Goal: Information Seeking & Learning: Find specific fact

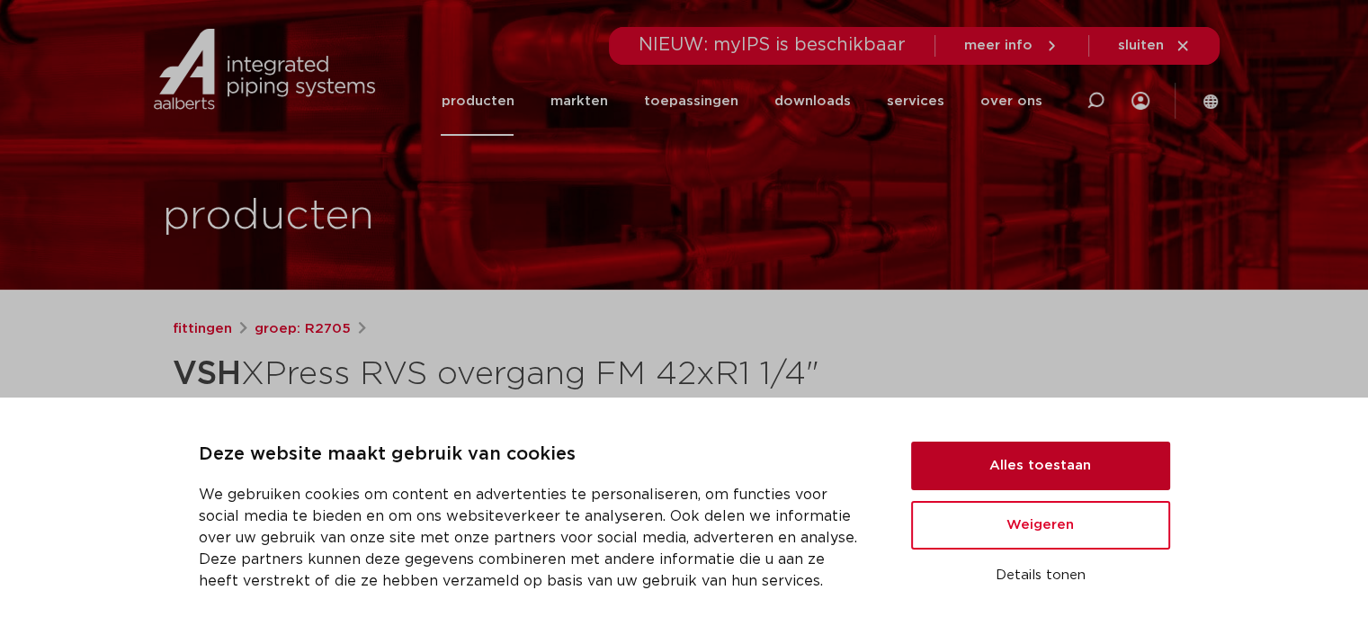
click at [984, 441] on button "Alles toestaan" at bounding box center [1040, 465] width 259 height 49
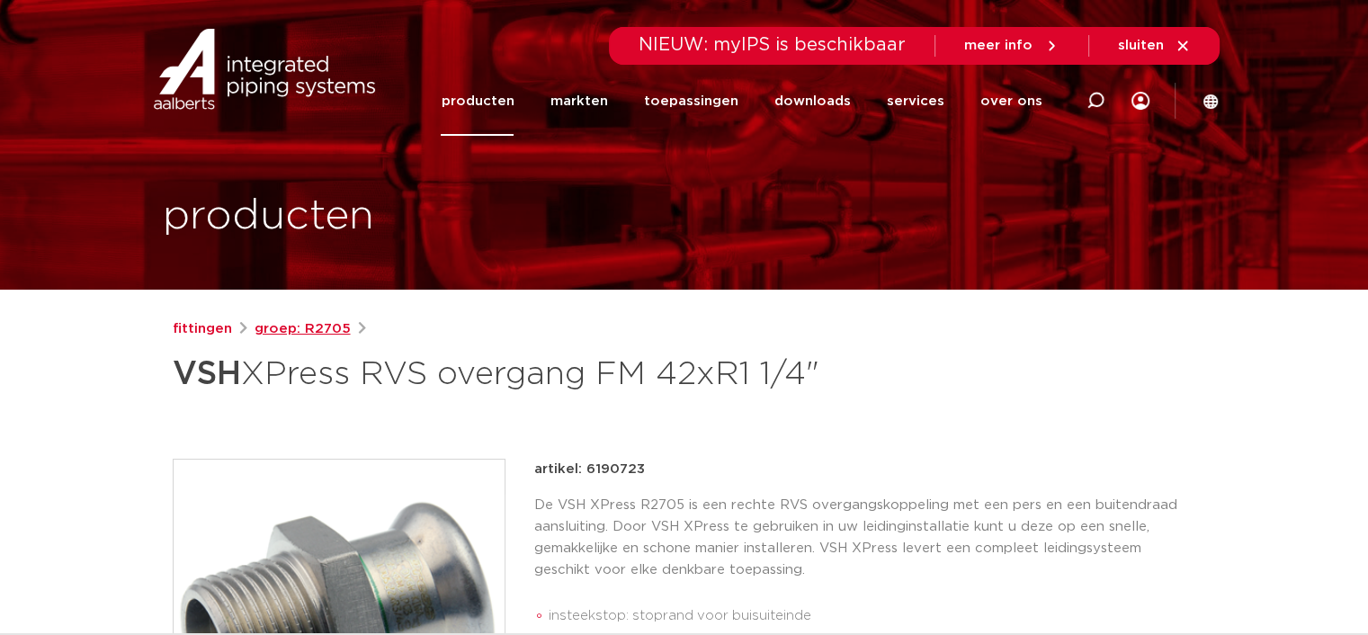
click at [277, 329] on link "groep: R2705" at bounding box center [302, 329] width 96 height 22
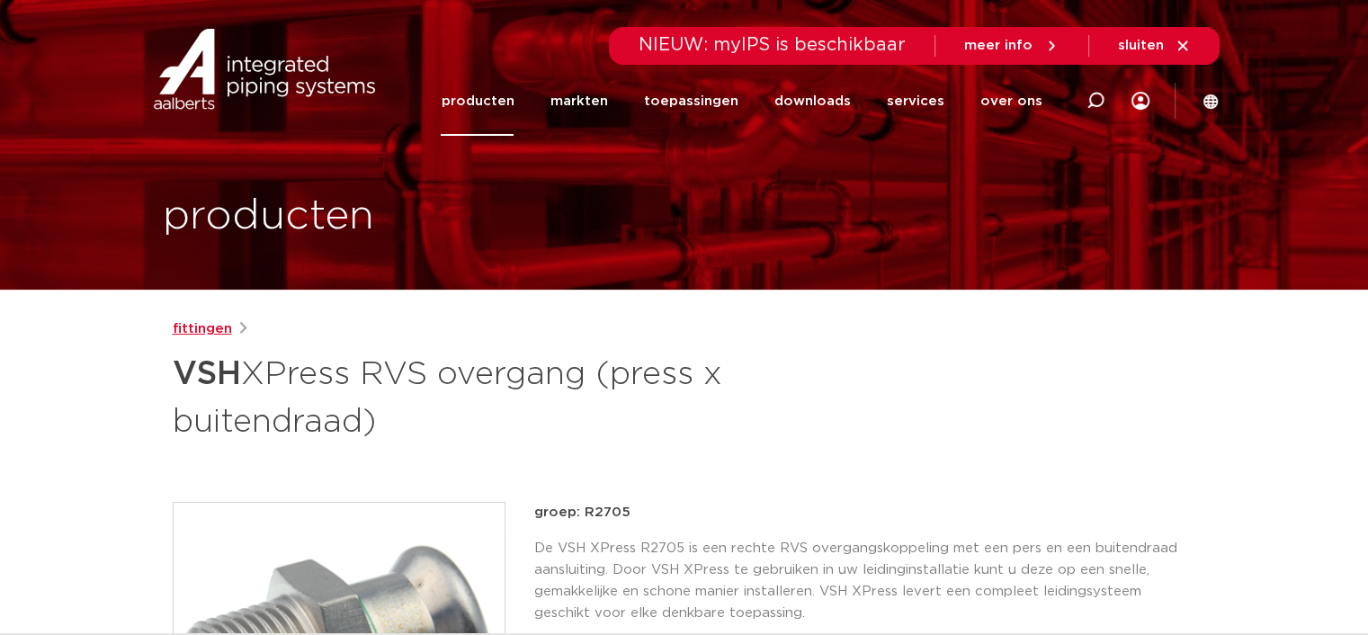
click at [208, 326] on link "fittingen" at bounding box center [202, 329] width 59 height 22
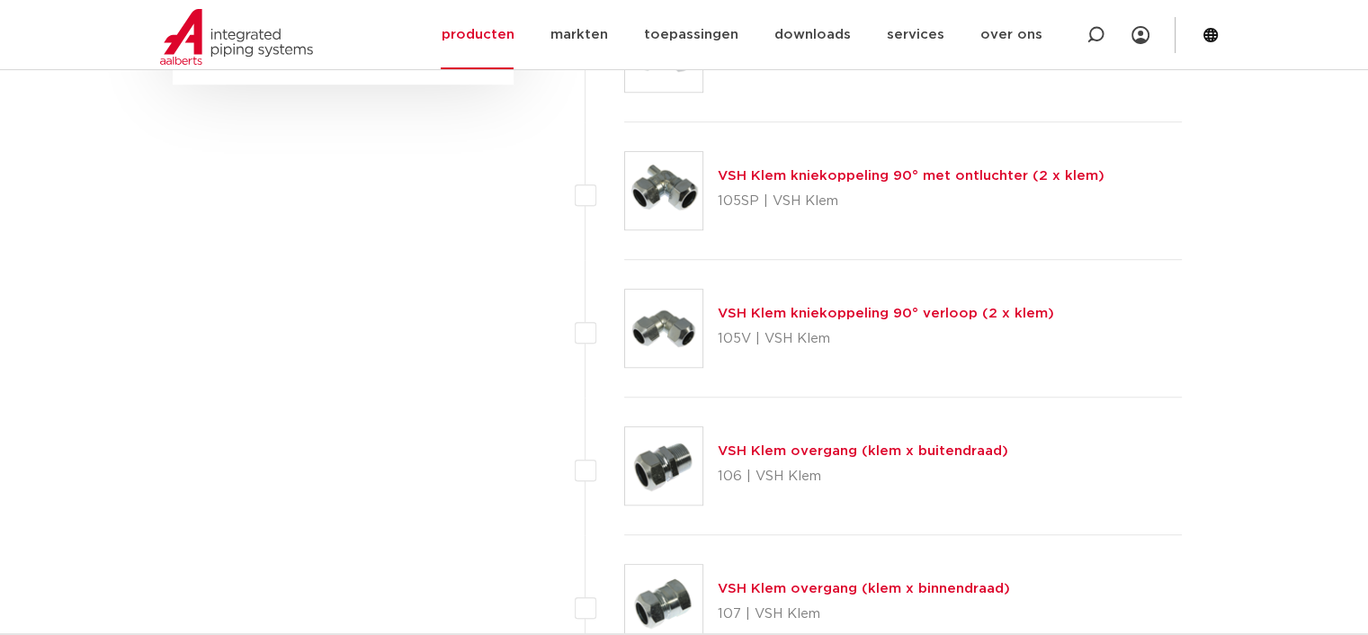
scroll to position [1529, 0]
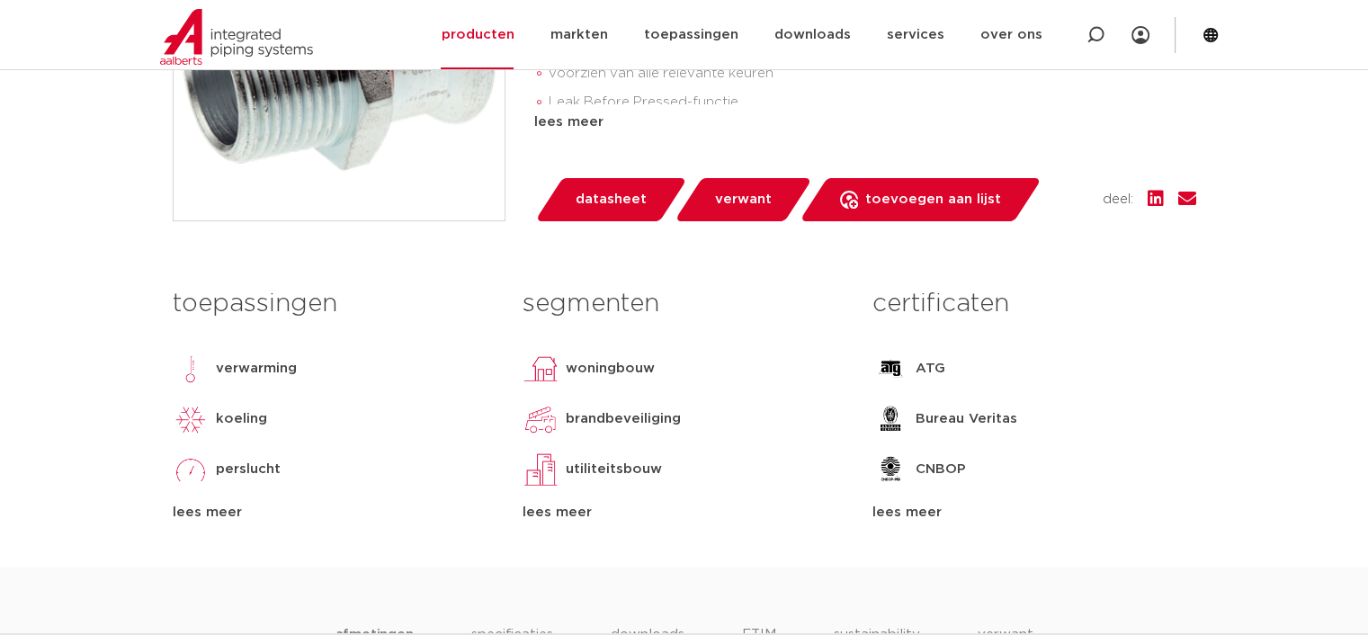
scroll to position [629, 0]
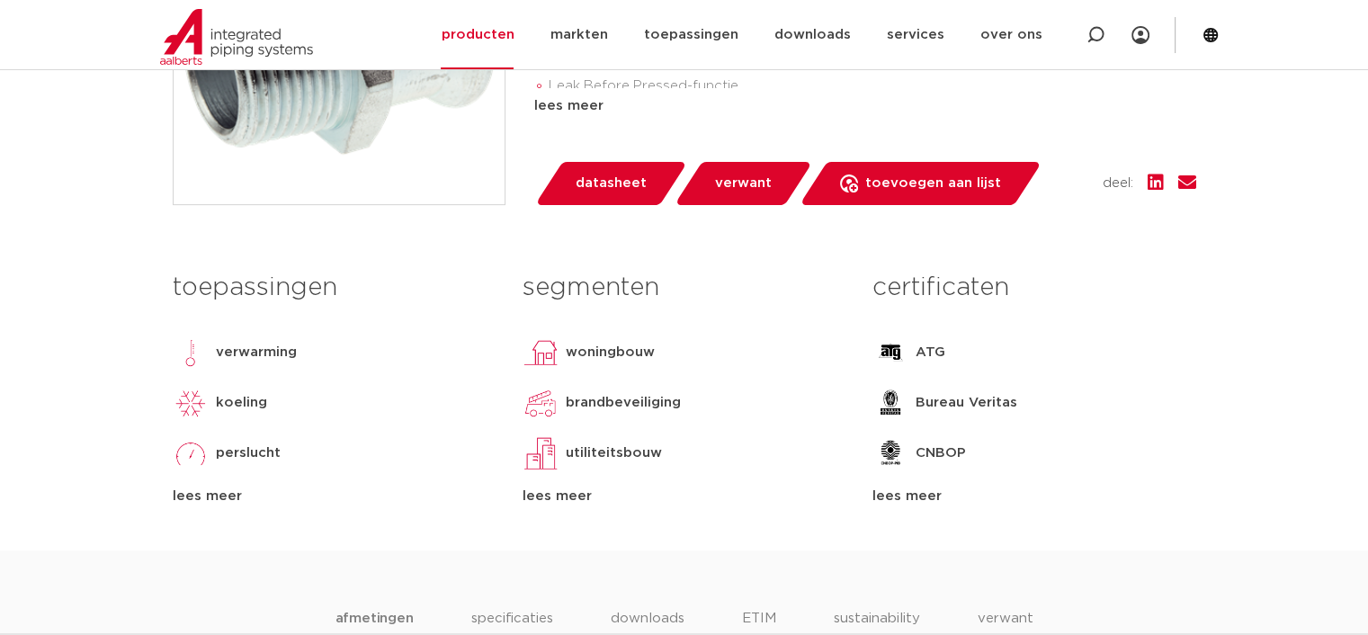
click at [762, 197] on span "verwant" at bounding box center [743, 183] width 57 height 29
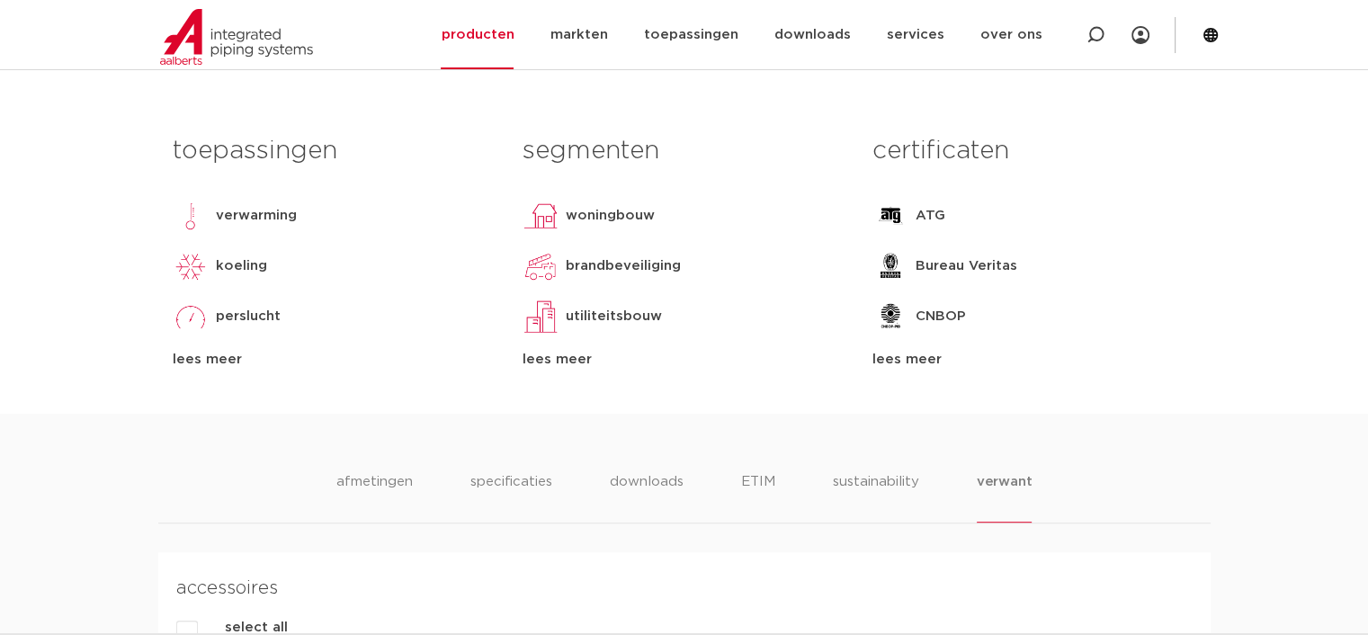
scroll to position [460, 0]
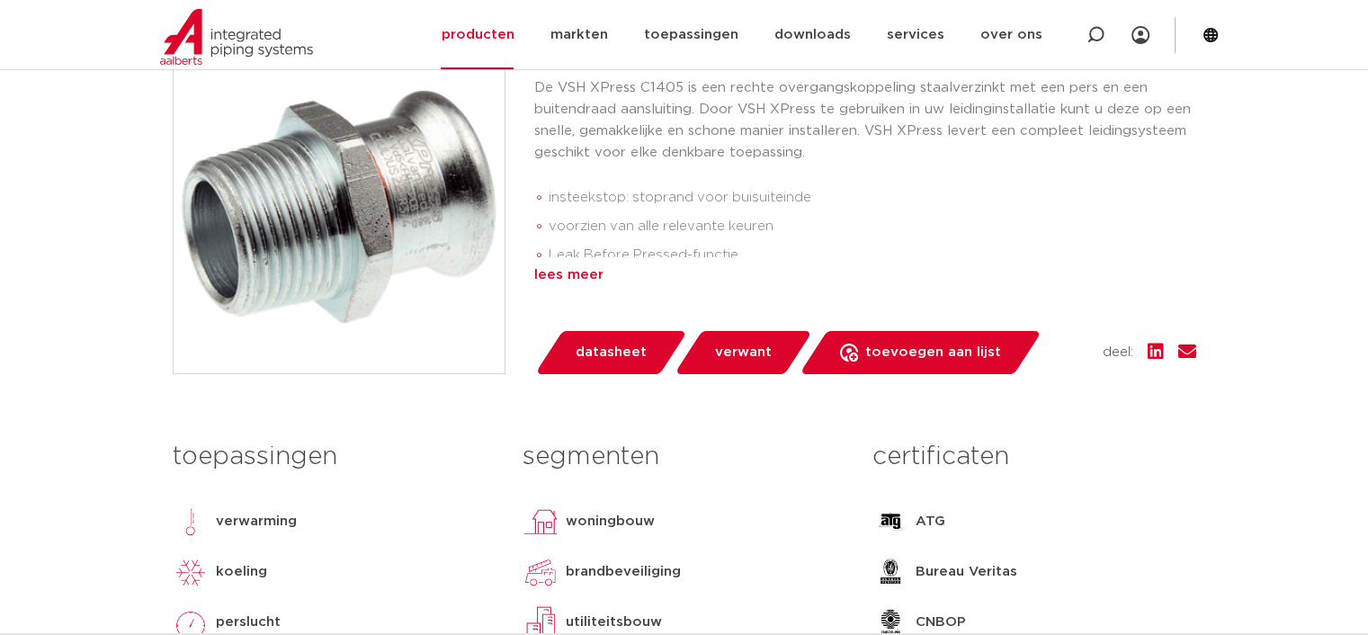
click at [549, 269] on div "lees meer" at bounding box center [865, 275] width 662 height 22
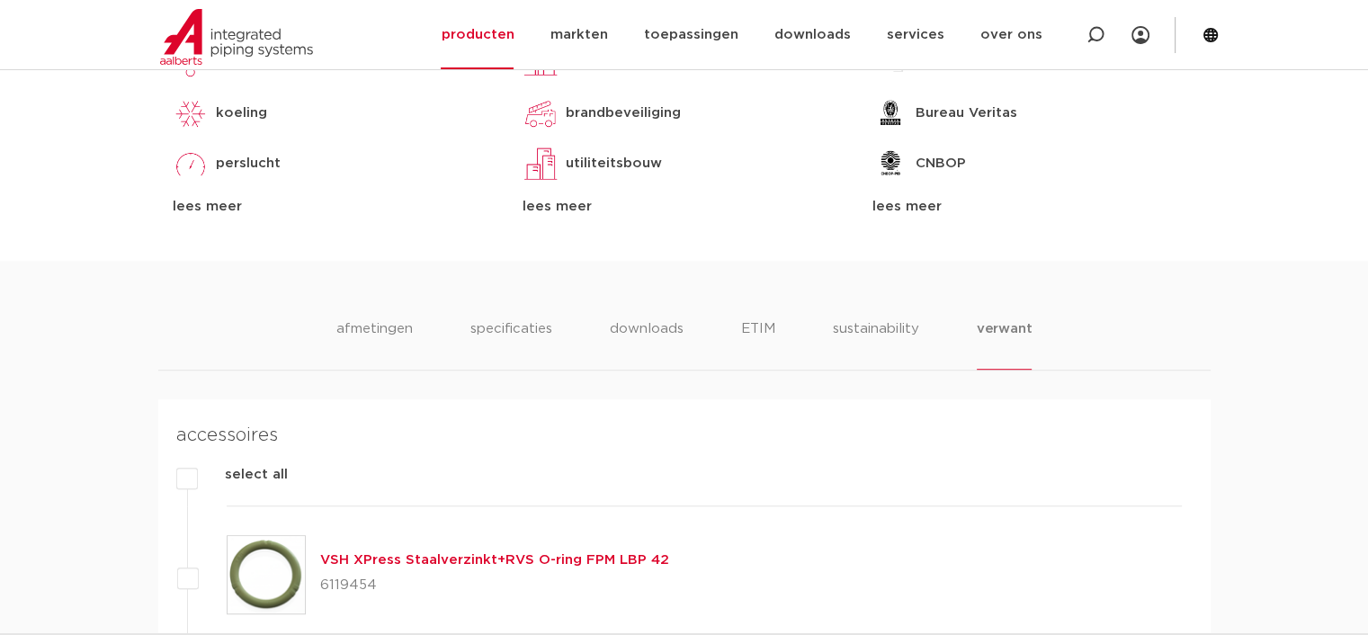
scroll to position [1180, 0]
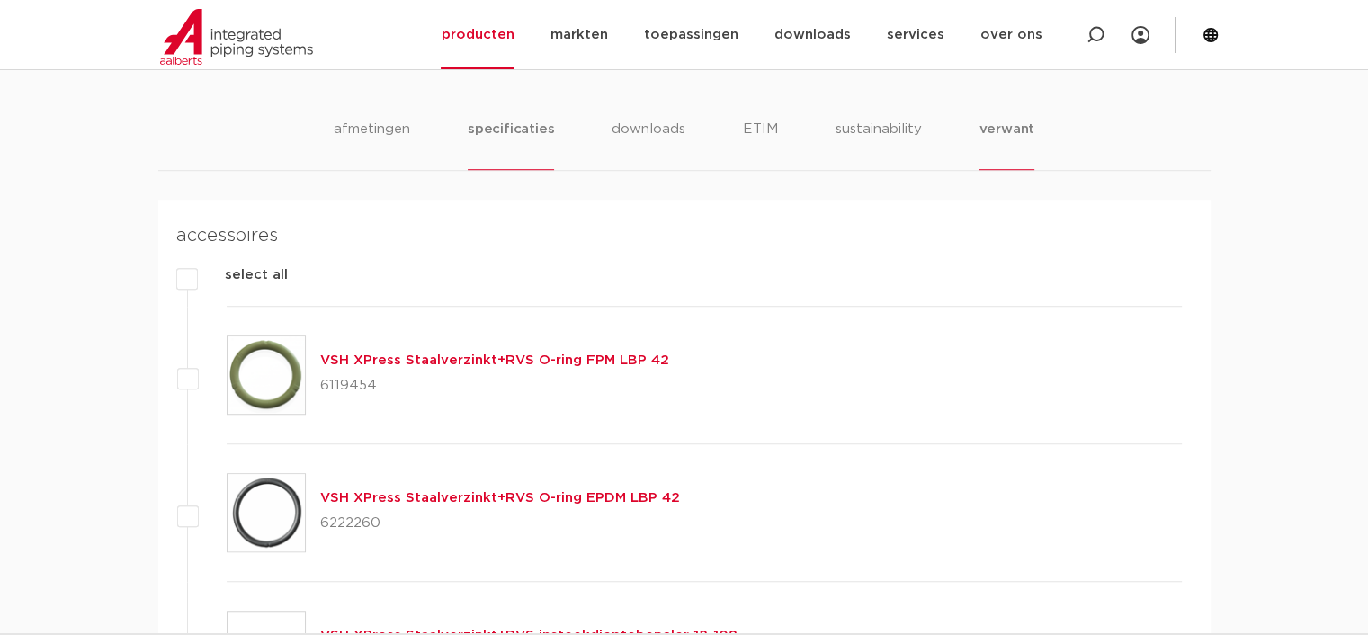
click at [522, 132] on li "specificaties" at bounding box center [511, 144] width 86 height 51
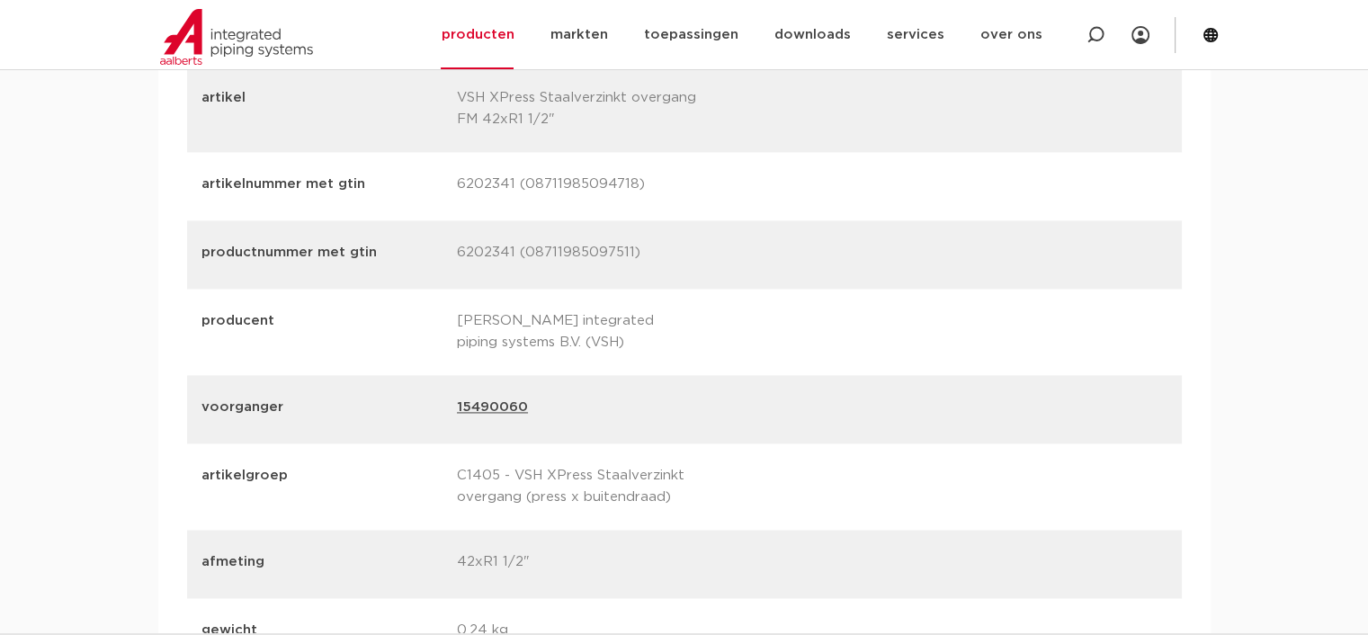
scroll to position [2618, 0]
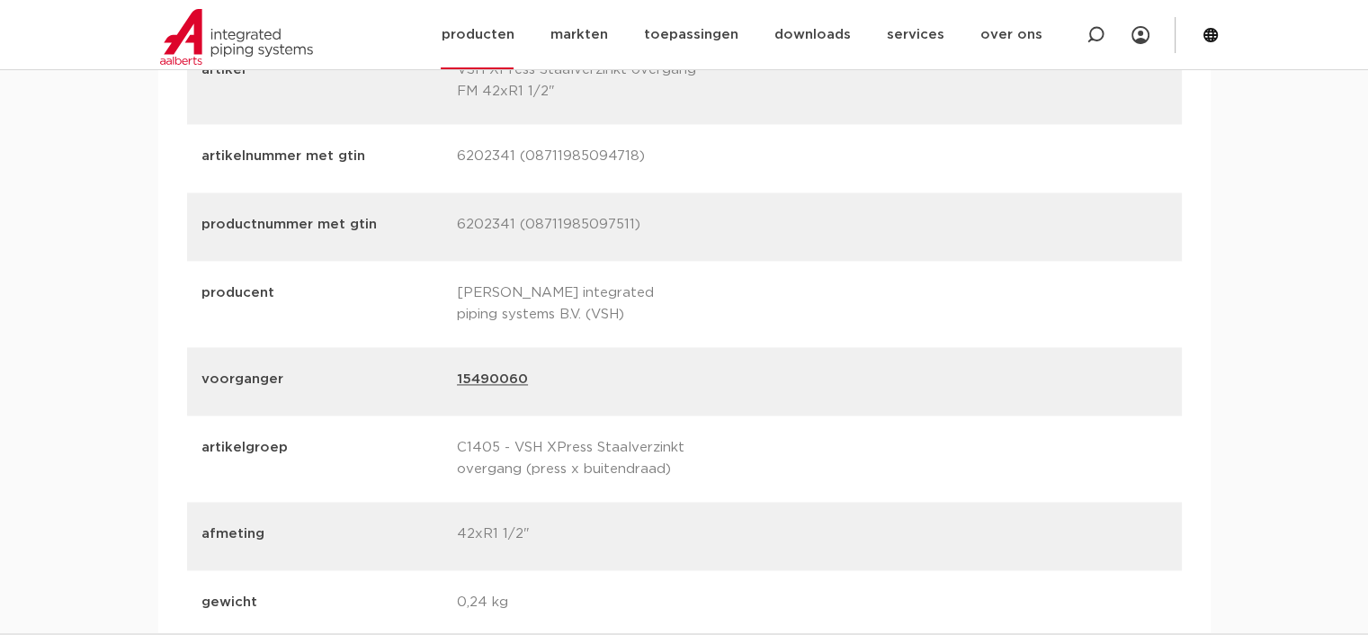
click at [486, 24] on link "producten" at bounding box center [477, 34] width 73 height 69
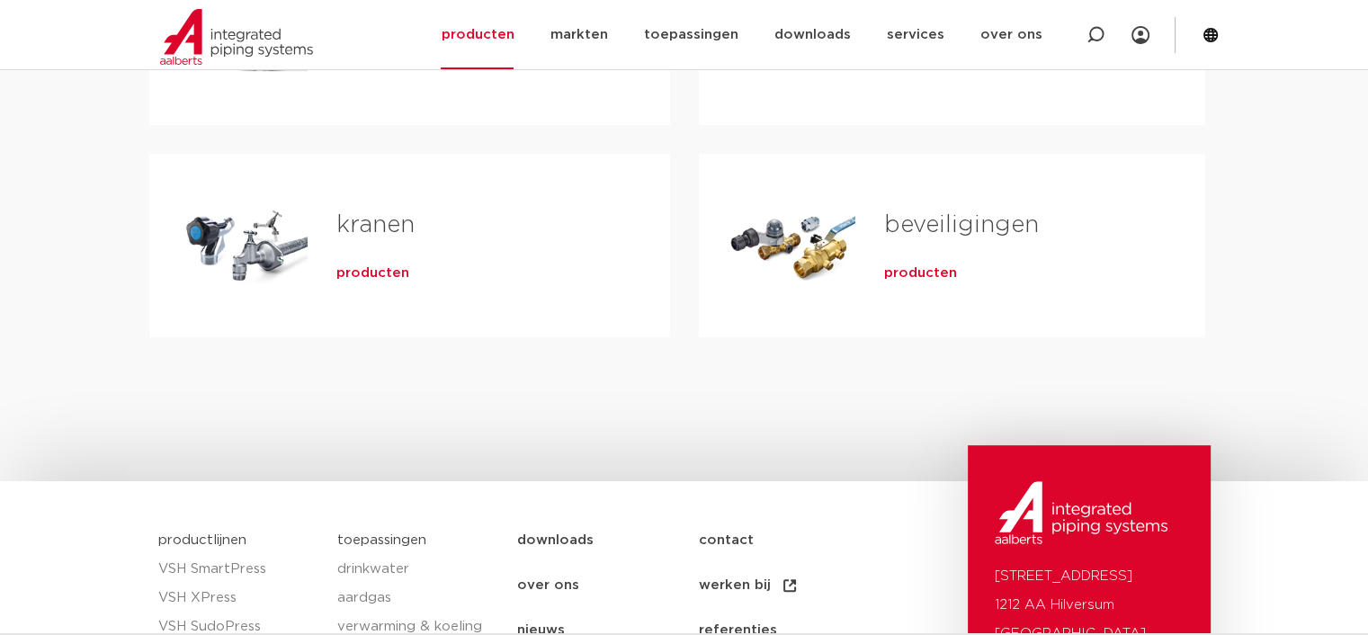
scroll to position [270, 0]
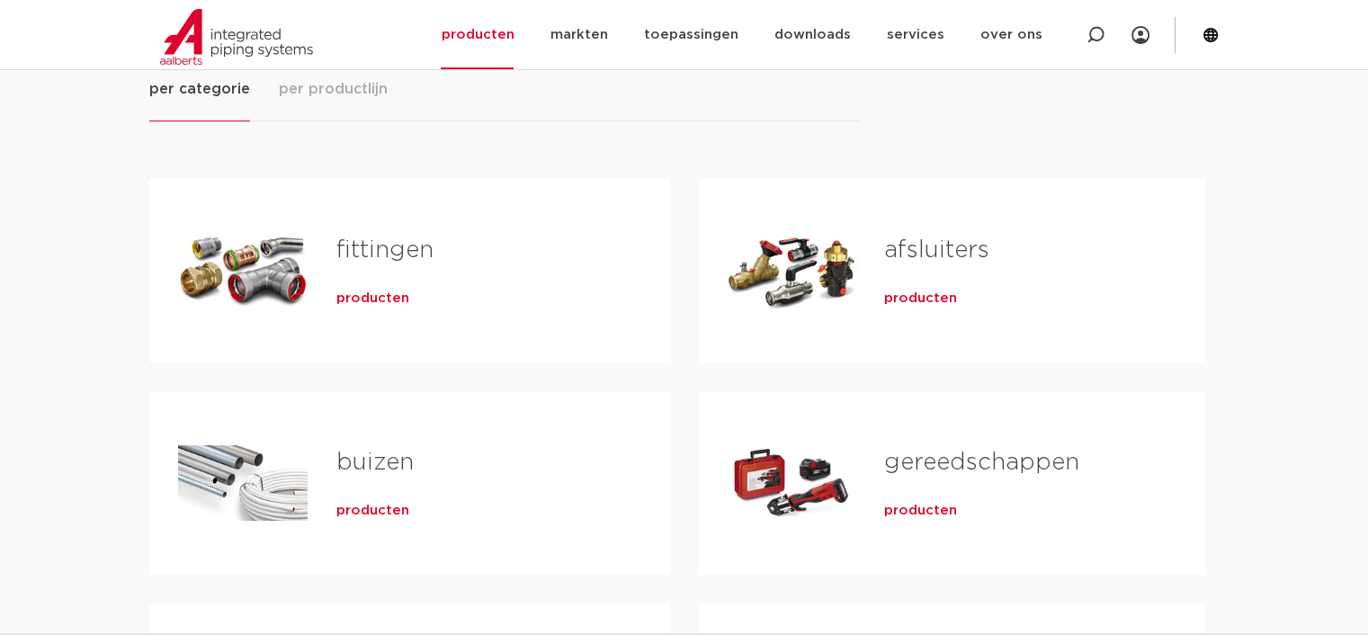
click at [390, 262] on link "fittingen" at bounding box center [384, 249] width 97 height 23
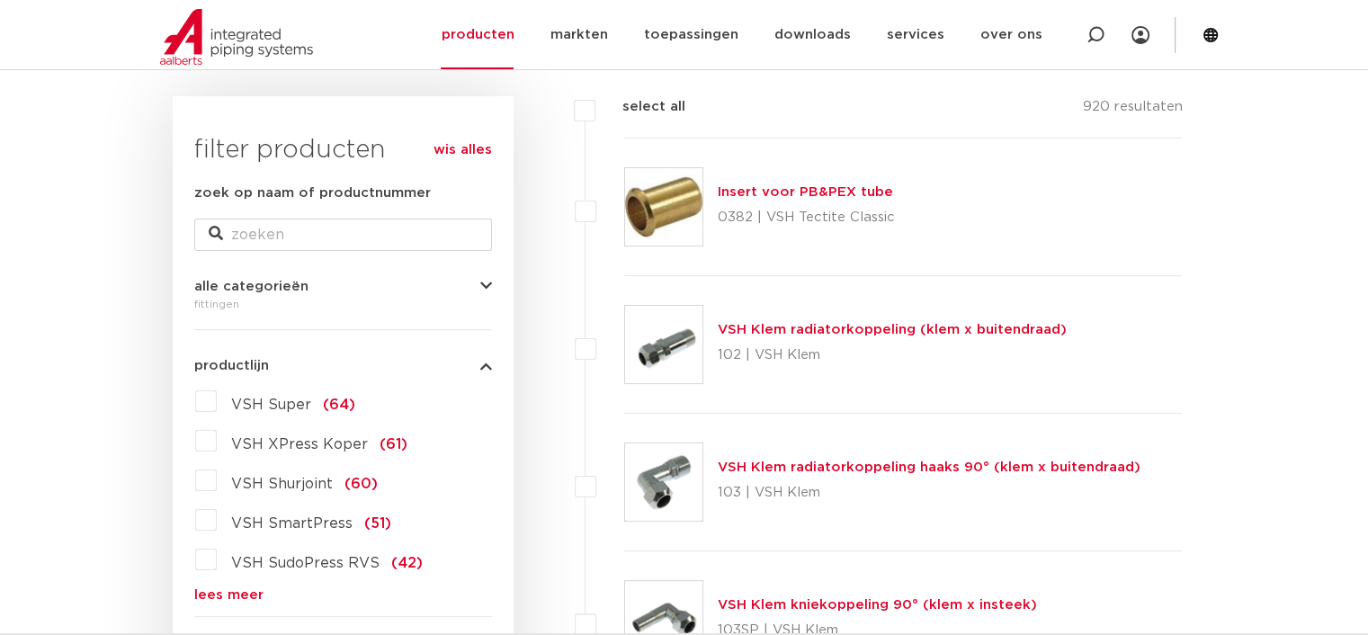
scroll to position [360, 0]
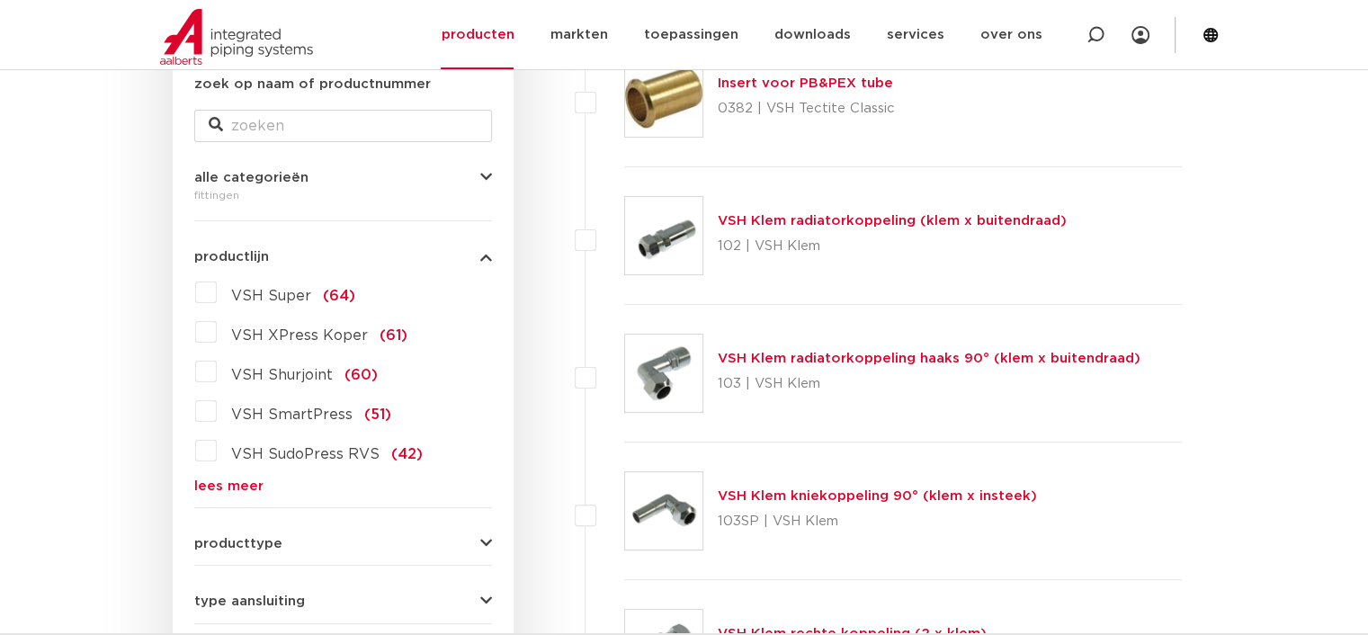
click at [228, 480] on link "lees meer" at bounding box center [343, 485] width 298 height 13
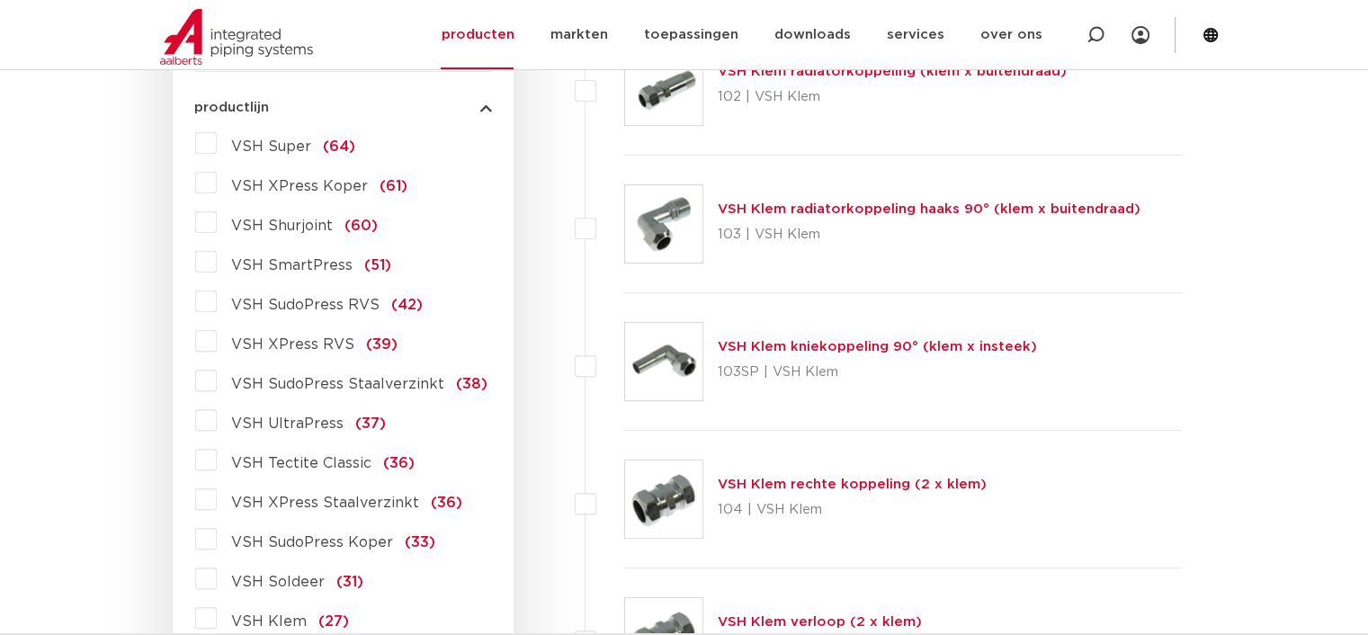
scroll to position [540, 0]
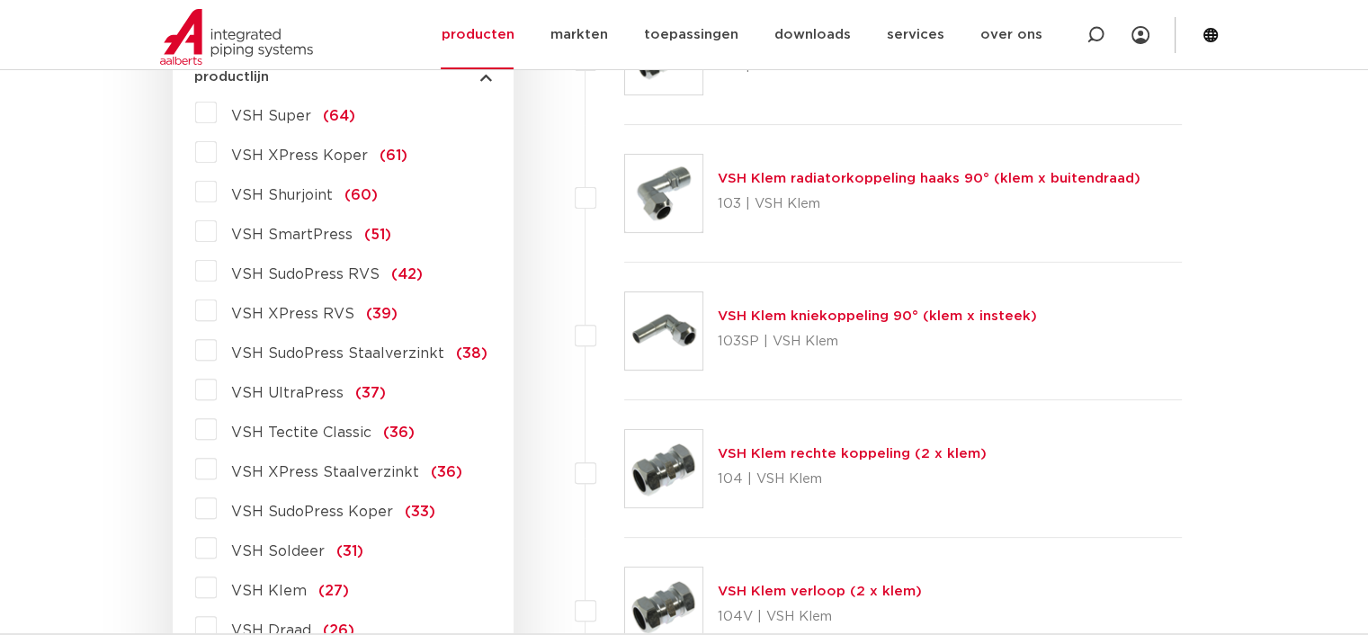
click at [217, 464] on label "VSH XPress Staalverzinkt (36)" at bounding box center [339, 468] width 245 height 29
click at [0, 0] on input "VSH XPress Staalverzinkt (36)" at bounding box center [0, 0] width 0 height 0
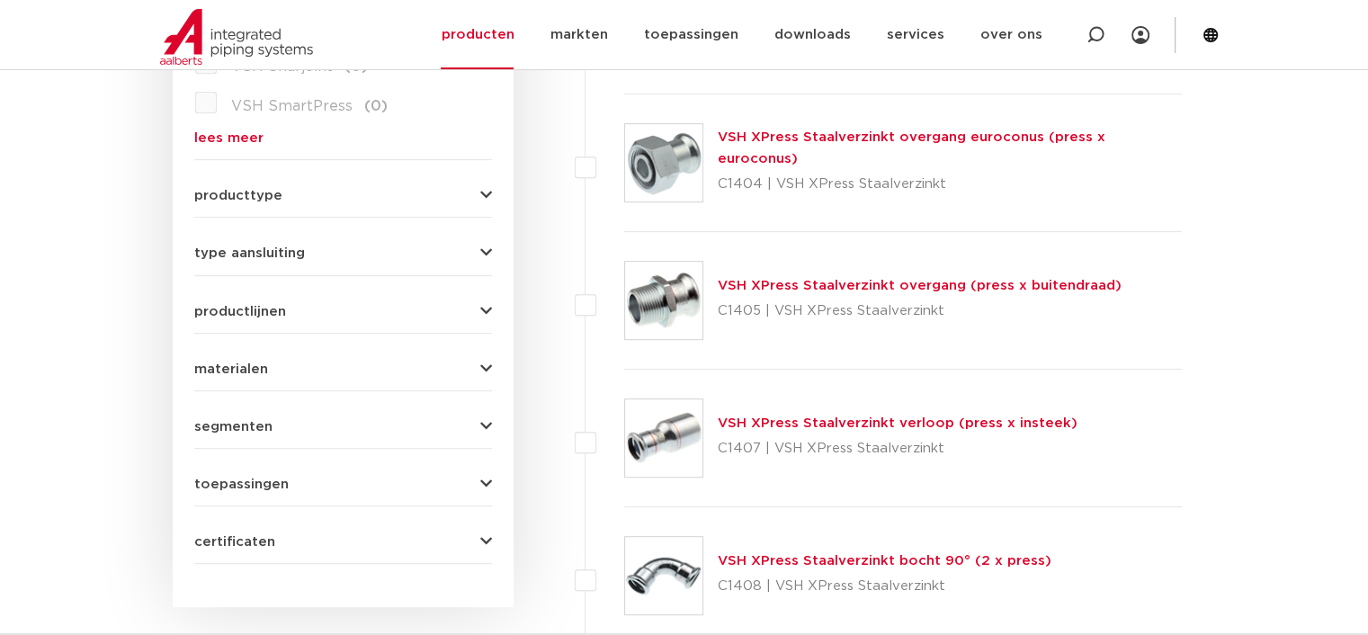
scroll to position [719, 0]
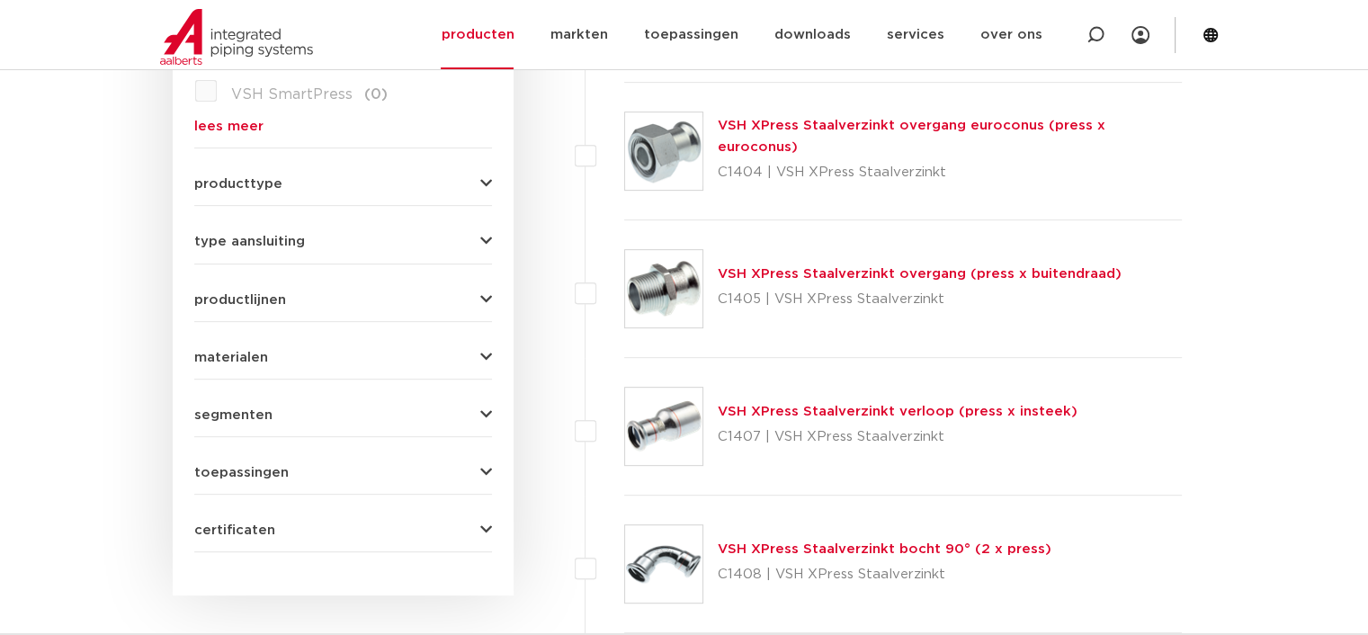
click at [866, 270] on link "VSH XPress Staalverzinkt overgang (press x buitendraad)" at bounding box center [920, 273] width 404 height 13
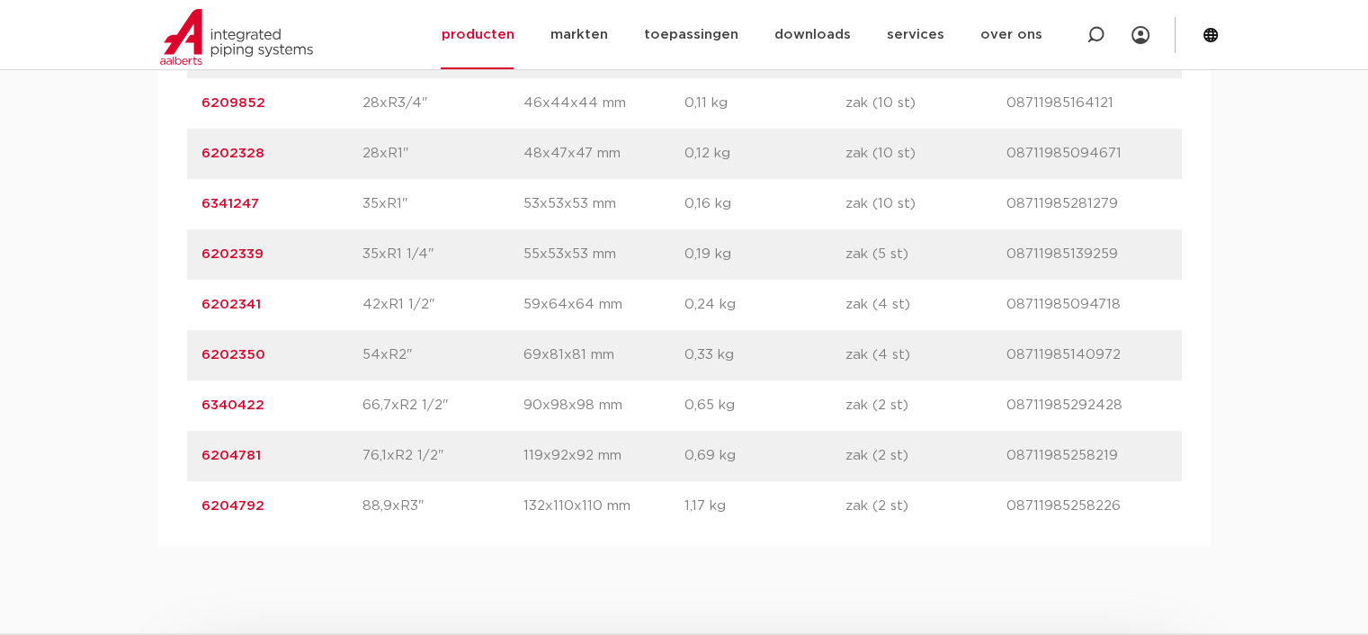
scroll to position [1708, 0]
drag, startPoint x: 272, startPoint y: 204, endPoint x: 183, endPoint y: 203, distance: 89.9
click at [183, 203] on div "artikelnummer afmeting [GEOGRAPHIC_DATA] gewicht verpakking gtin artikelnummer …" at bounding box center [684, 77] width 1052 height 935
copy link "6341247"
click at [424, 296] on p "42xR1 1/2"" at bounding box center [442, 304] width 161 height 22
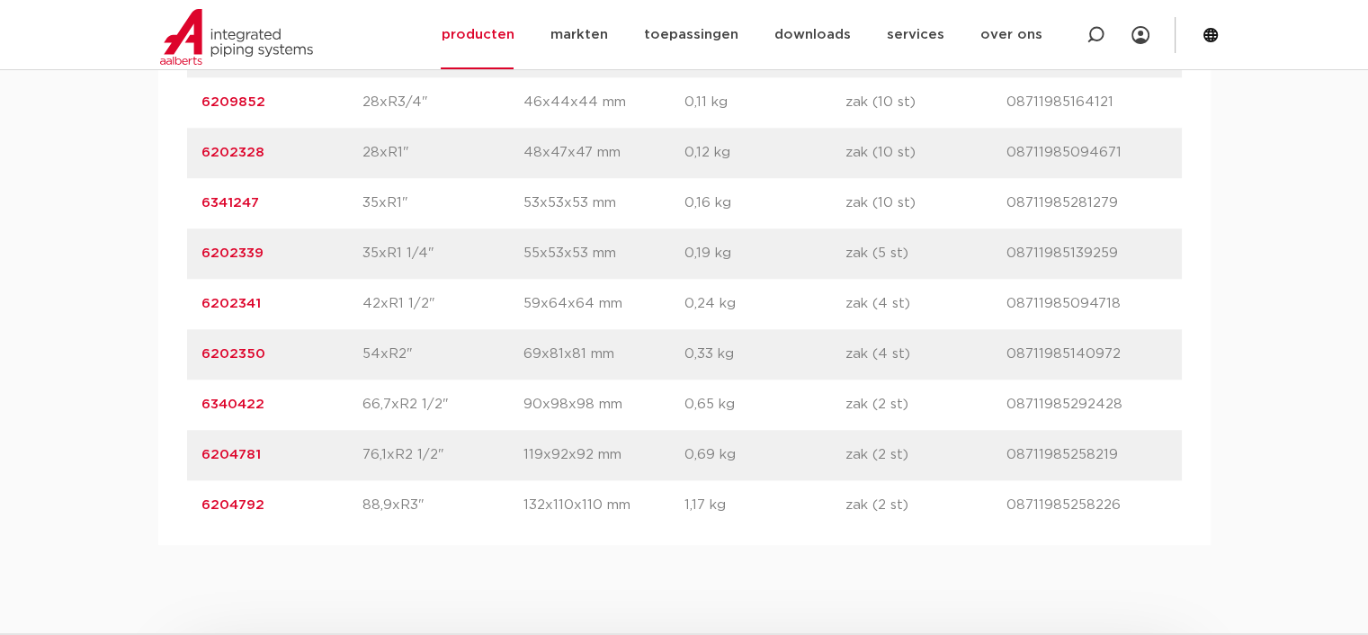
click at [425, 298] on p "42xR1 1/2"" at bounding box center [442, 304] width 161 height 22
click at [432, 298] on p "42xR1 1/2"" at bounding box center [442, 304] width 161 height 22
click at [432, 304] on p "42xR1 1/2"" at bounding box center [442, 304] width 161 height 22
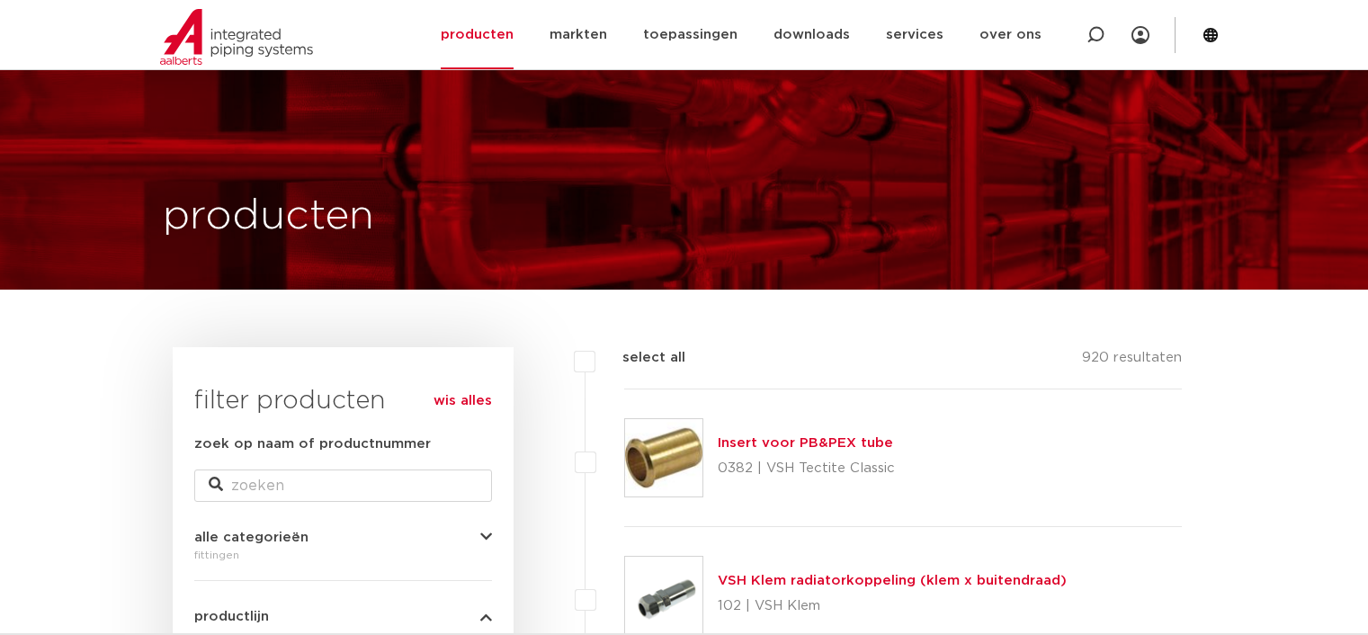
scroll to position [719, 0]
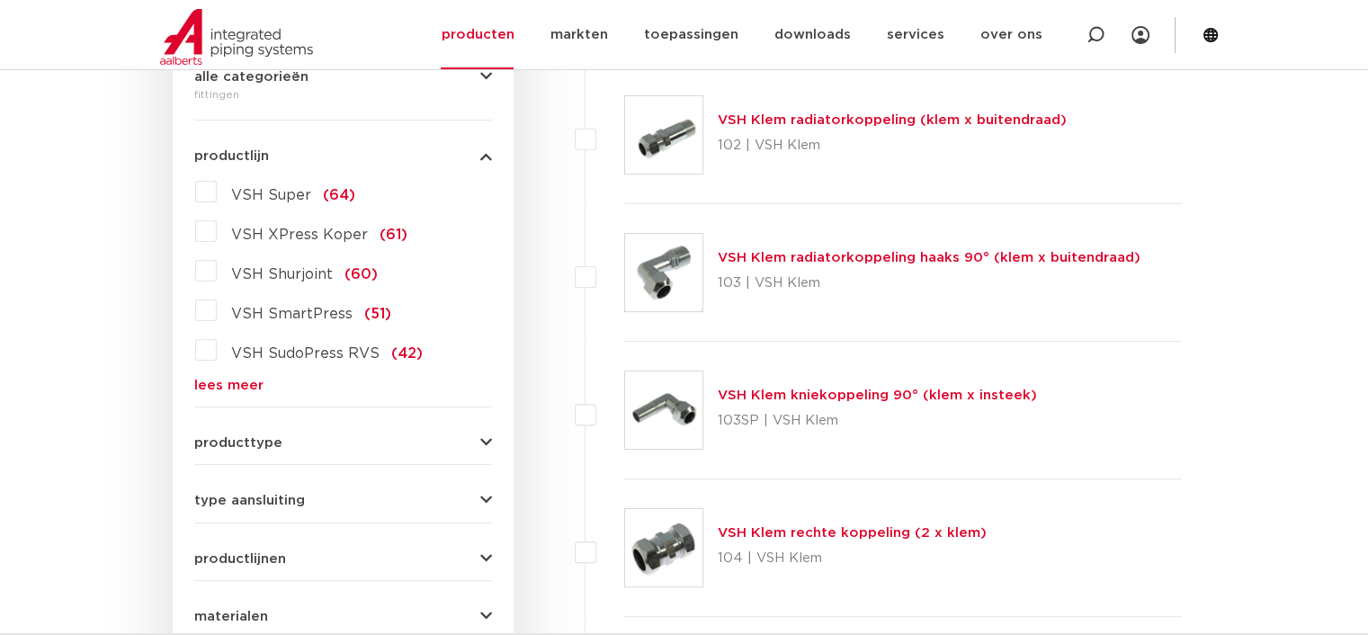
scroll to position [450, 0]
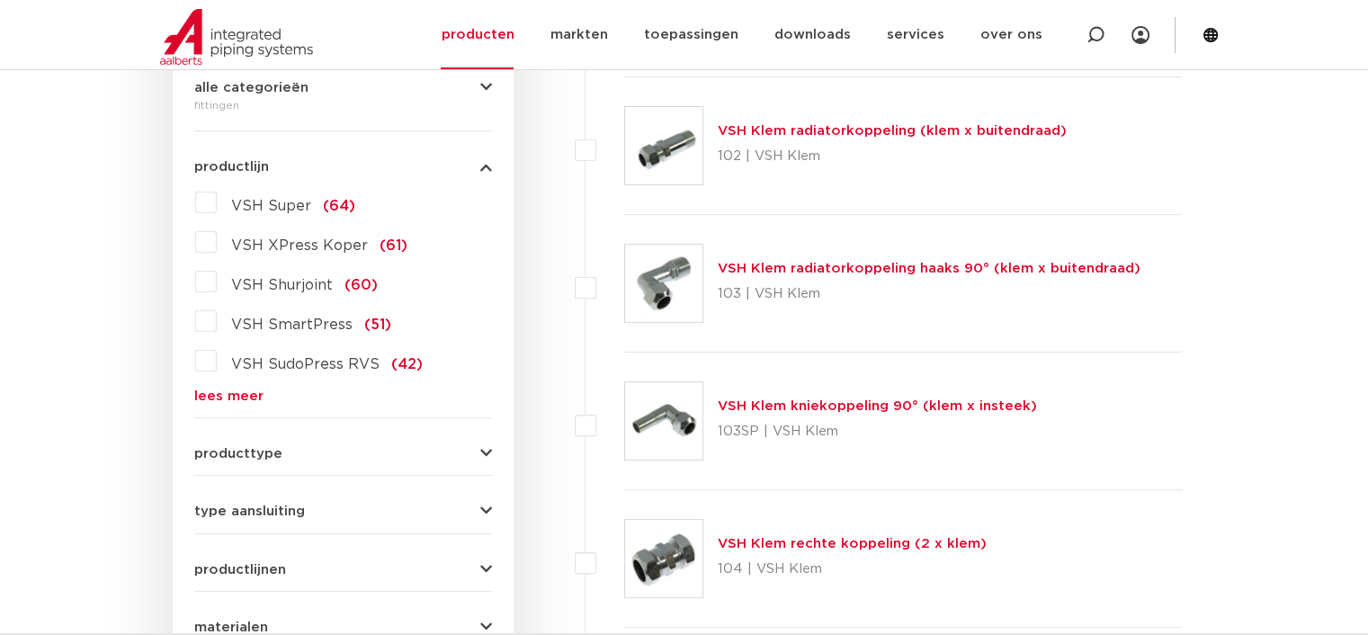
click at [244, 402] on link "lees meer" at bounding box center [343, 395] width 298 height 13
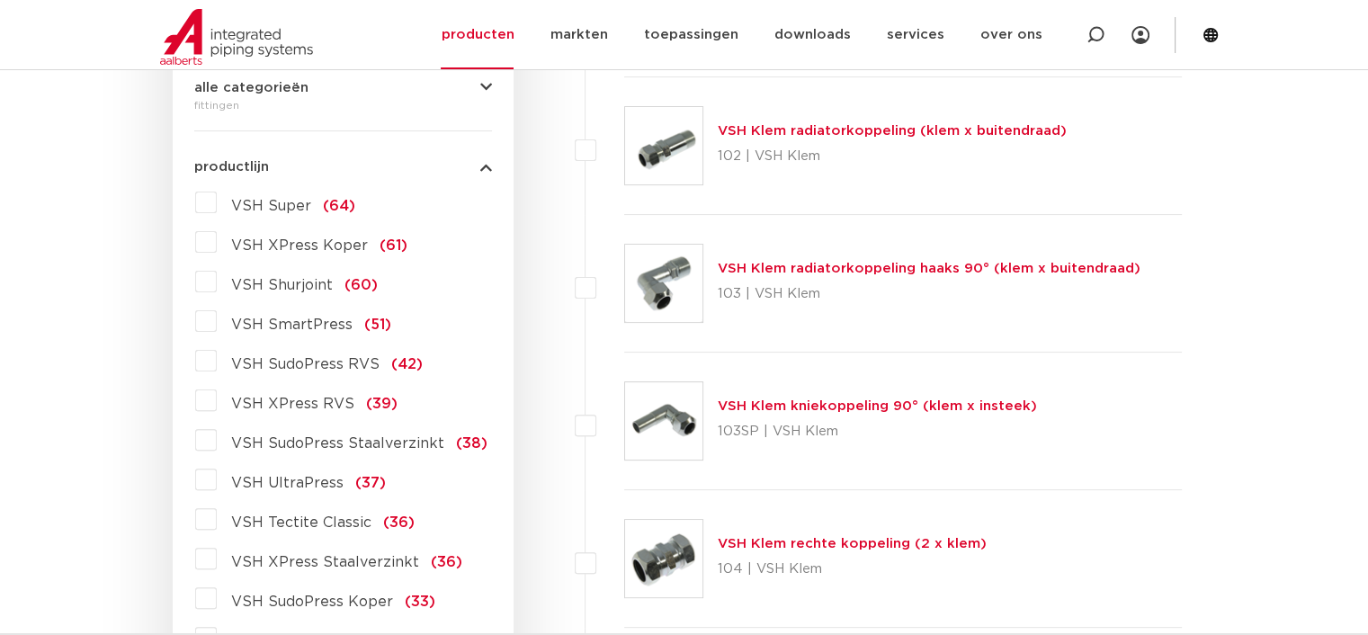
click at [217, 557] on label "VSH XPress Staalverzinkt (36)" at bounding box center [339, 558] width 245 height 29
click at [0, 0] on input "VSH XPress Staalverzinkt (36)" at bounding box center [0, 0] width 0 height 0
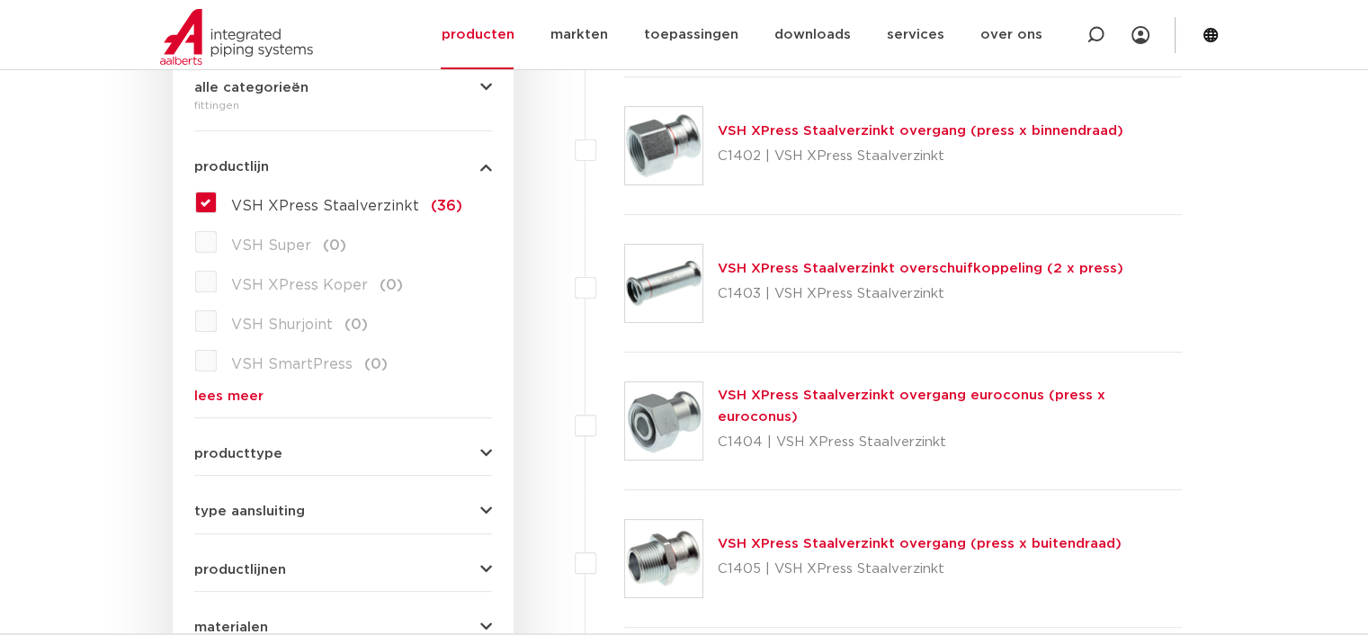
click at [954, 119] on div "VSH XPress Staalverzinkt overgang (press x binnendraad) C1402 | VSH XPress Staa…" at bounding box center [903, 146] width 558 height 138
click at [944, 129] on link "VSH XPress Staalverzinkt overgang (press x binnendraad)" at bounding box center [921, 130] width 406 height 13
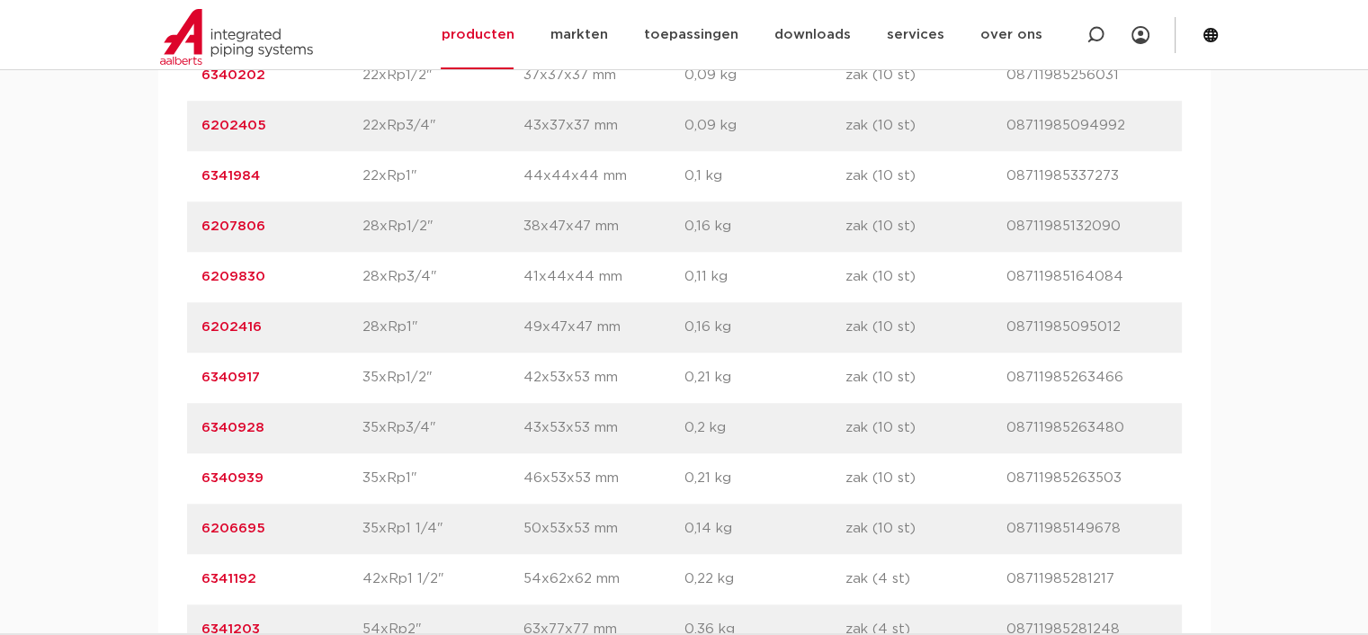
scroll to position [1619, 0]
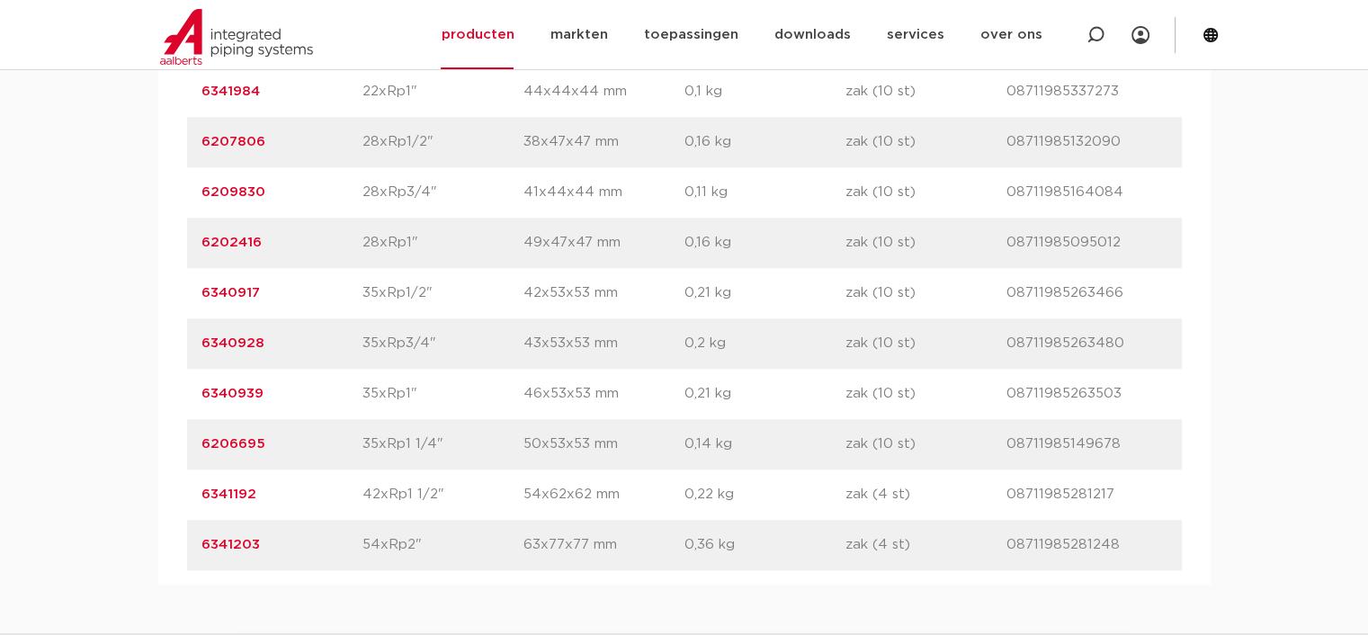
drag, startPoint x: 277, startPoint y: 503, endPoint x: 201, endPoint y: 496, distance: 76.7
click at [201, 496] on p "6341192" at bounding box center [281, 495] width 161 height 22
copy link "6341192"
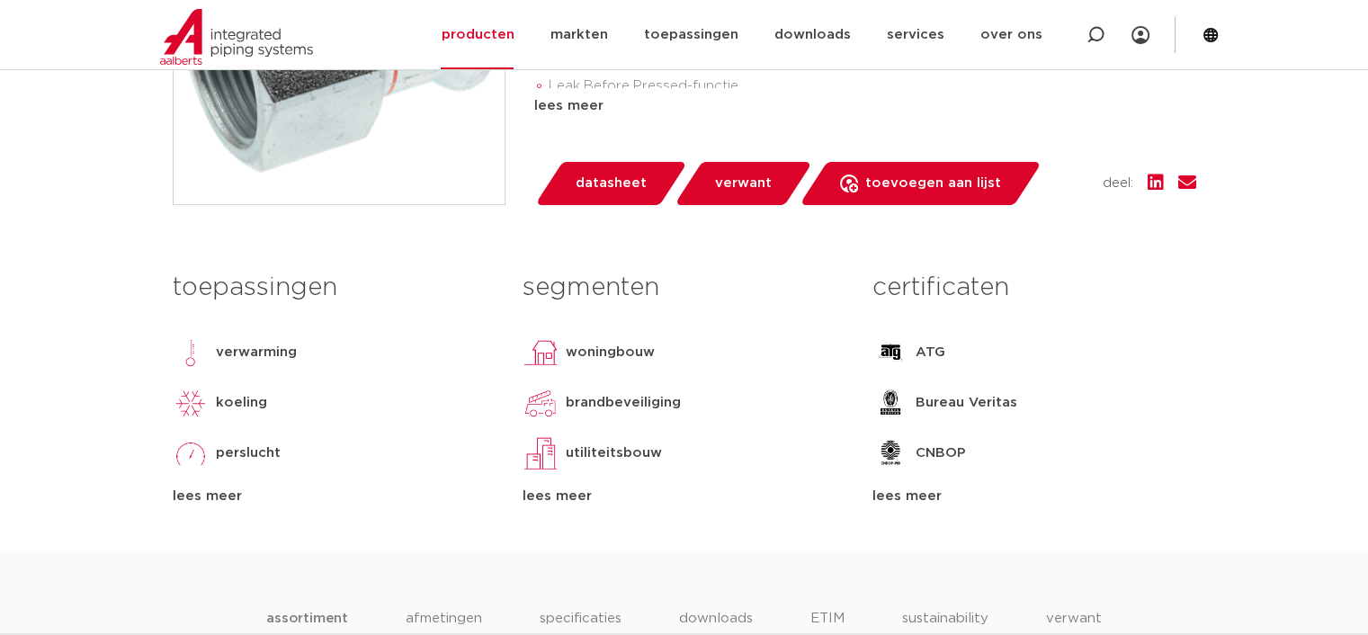
scroll to position [180, 0]
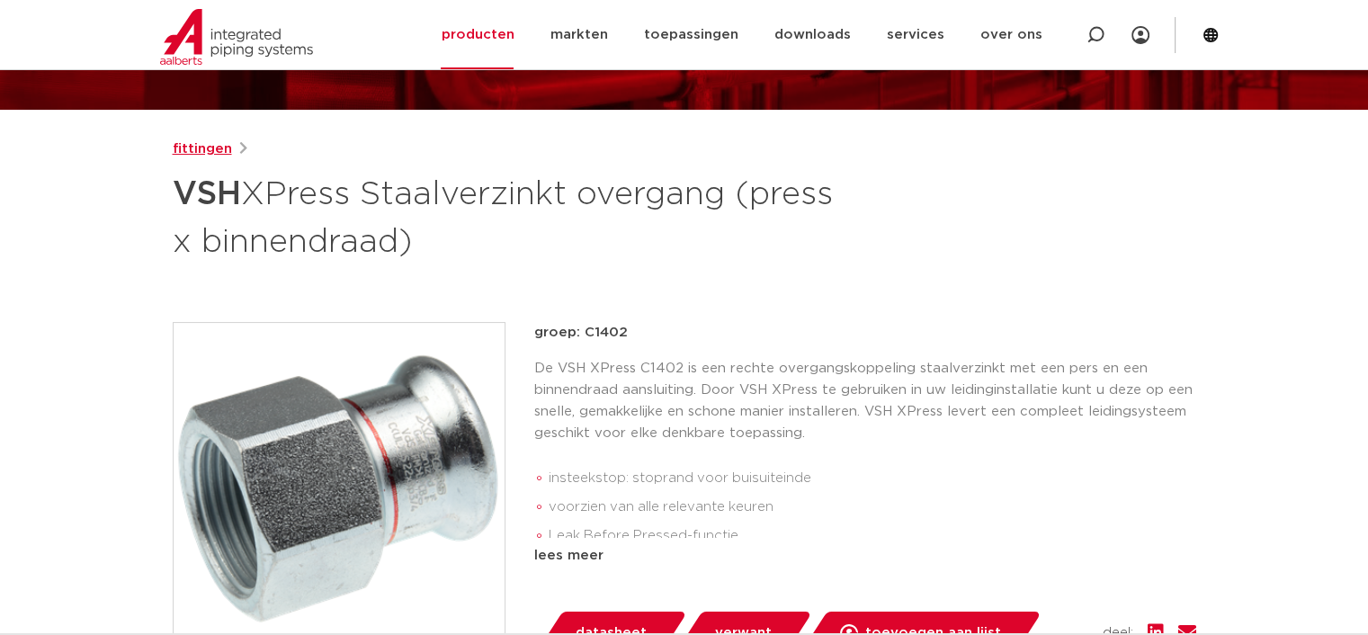
click at [212, 147] on link "fittingen" at bounding box center [202, 149] width 59 height 22
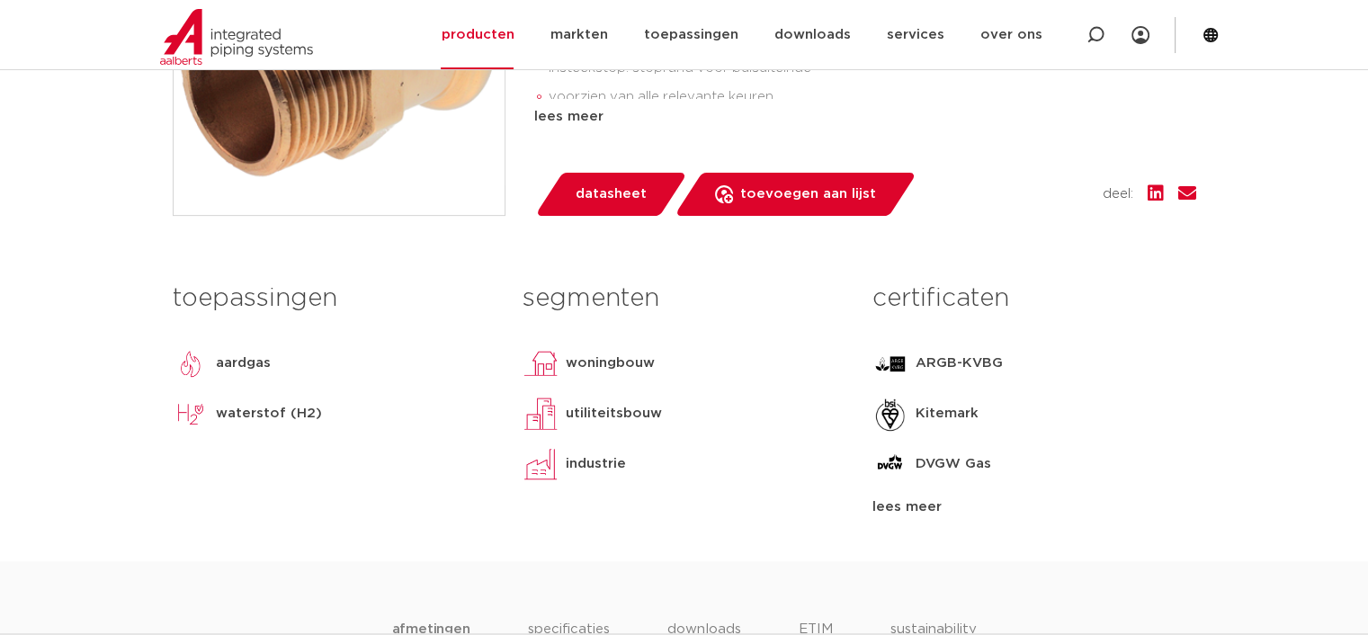
scroll to position [270, 0]
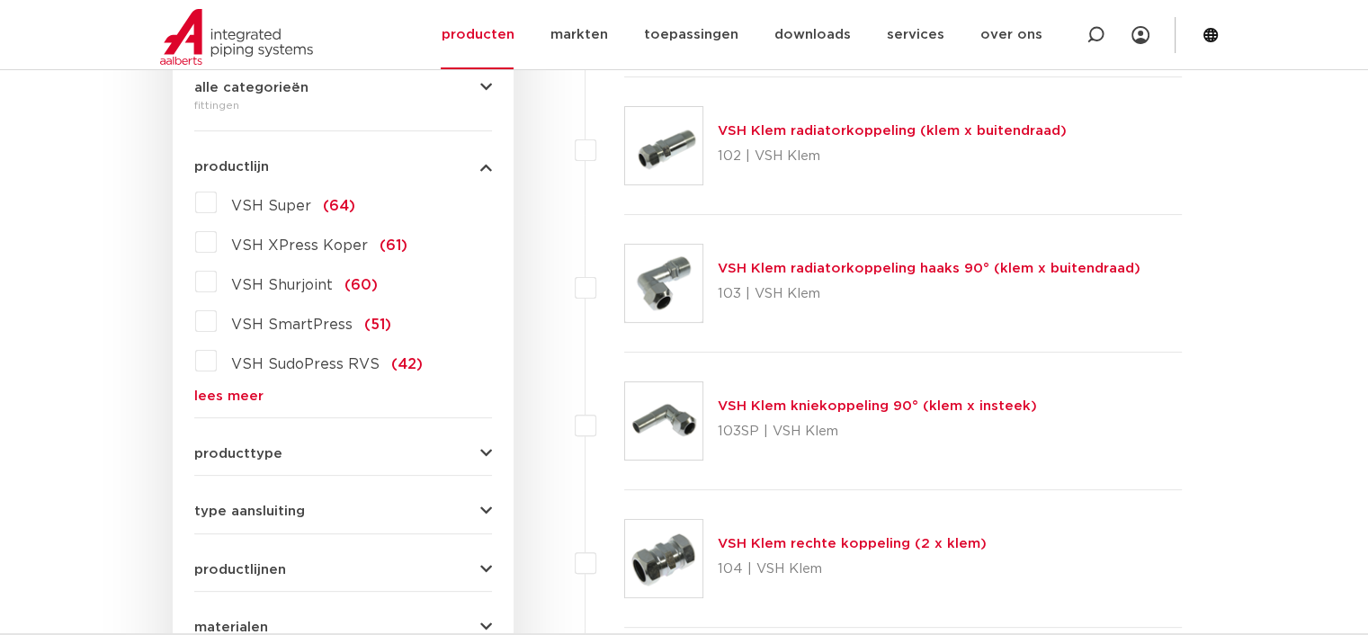
click at [220, 396] on link "lees meer" at bounding box center [343, 395] width 298 height 13
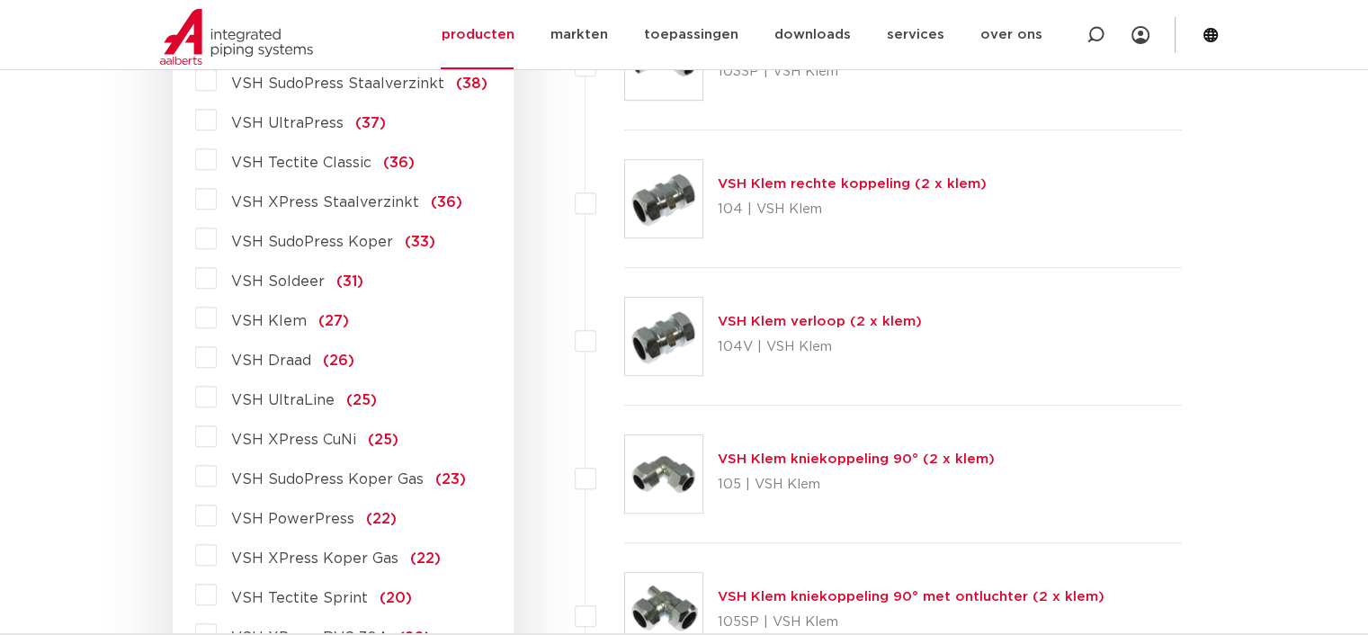
scroll to position [899, 0]
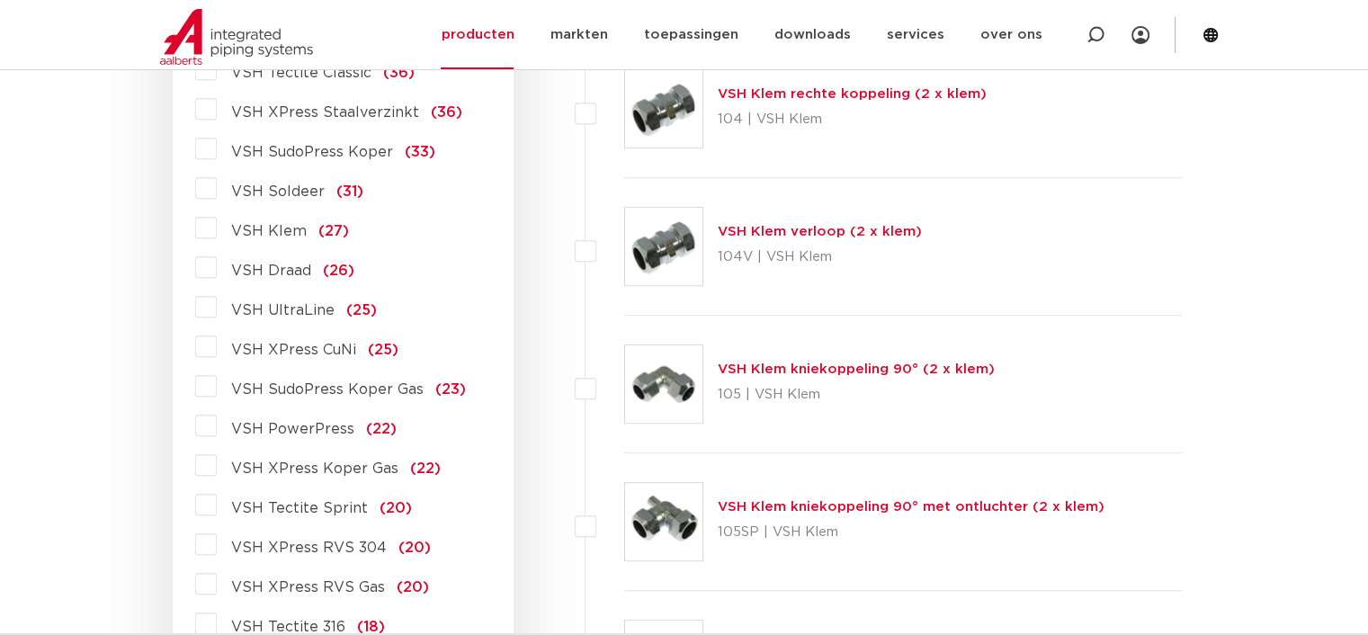
click at [302, 468] on span "VSH XPress Koper Gas" at bounding box center [314, 468] width 167 height 14
click at [0, 0] on input "VSH XPress Koper Gas (22)" at bounding box center [0, 0] width 0 height 0
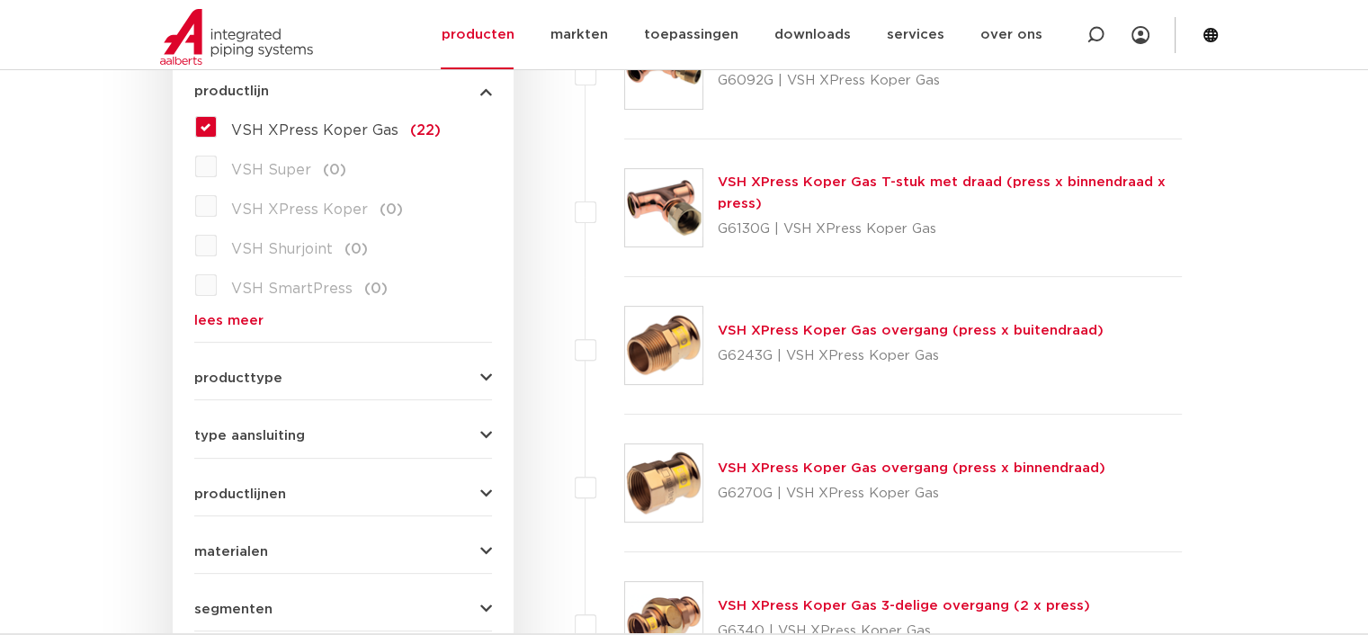
scroll to position [450, 0]
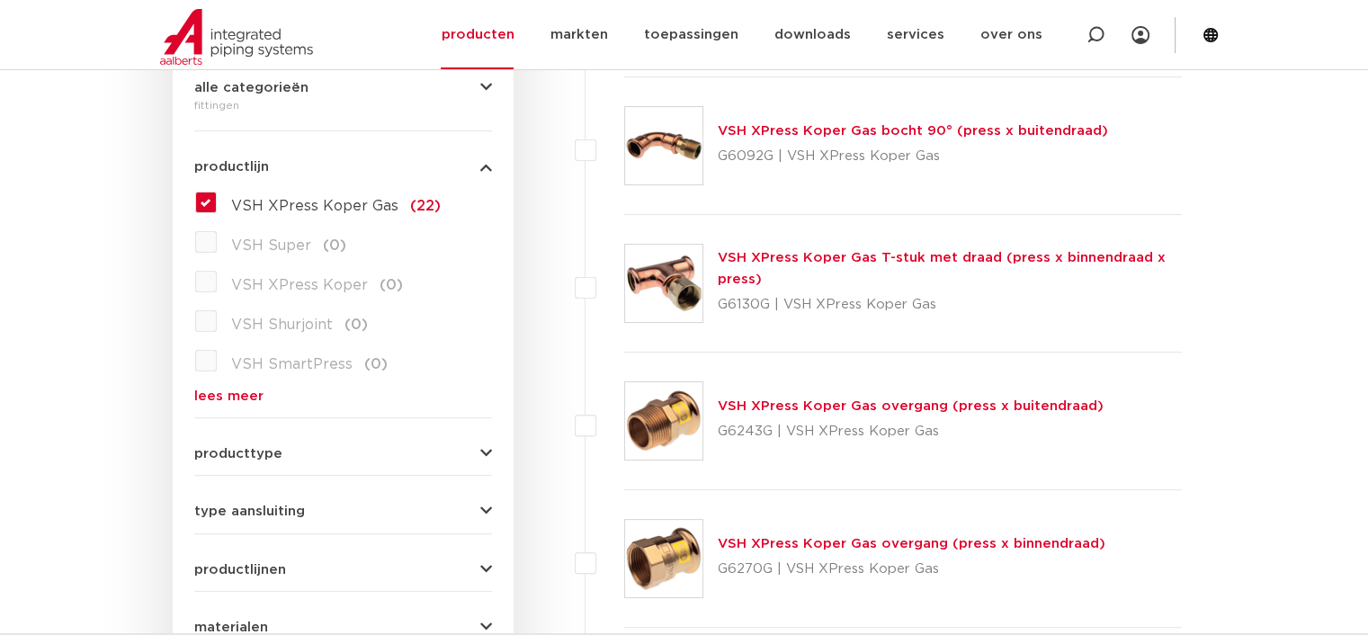
click at [864, 410] on link "VSH XPress Koper Gas overgang (press x buitendraad)" at bounding box center [911, 405] width 386 height 13
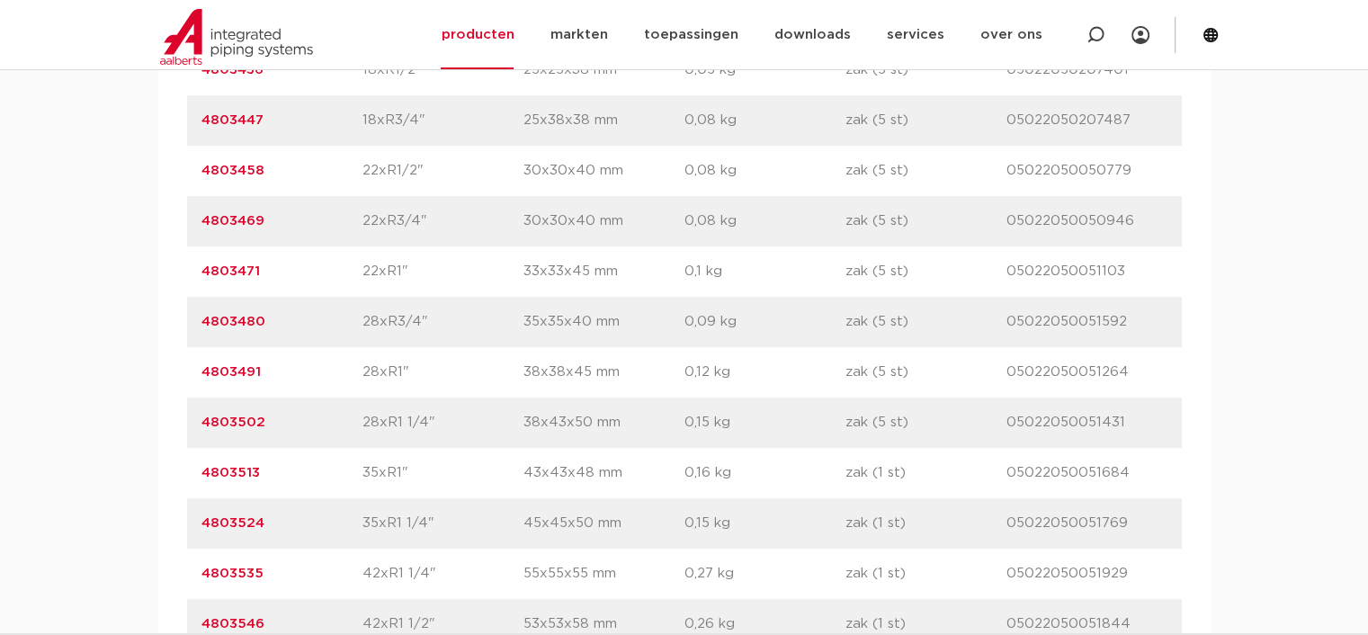
scroll to position [1529, 0]
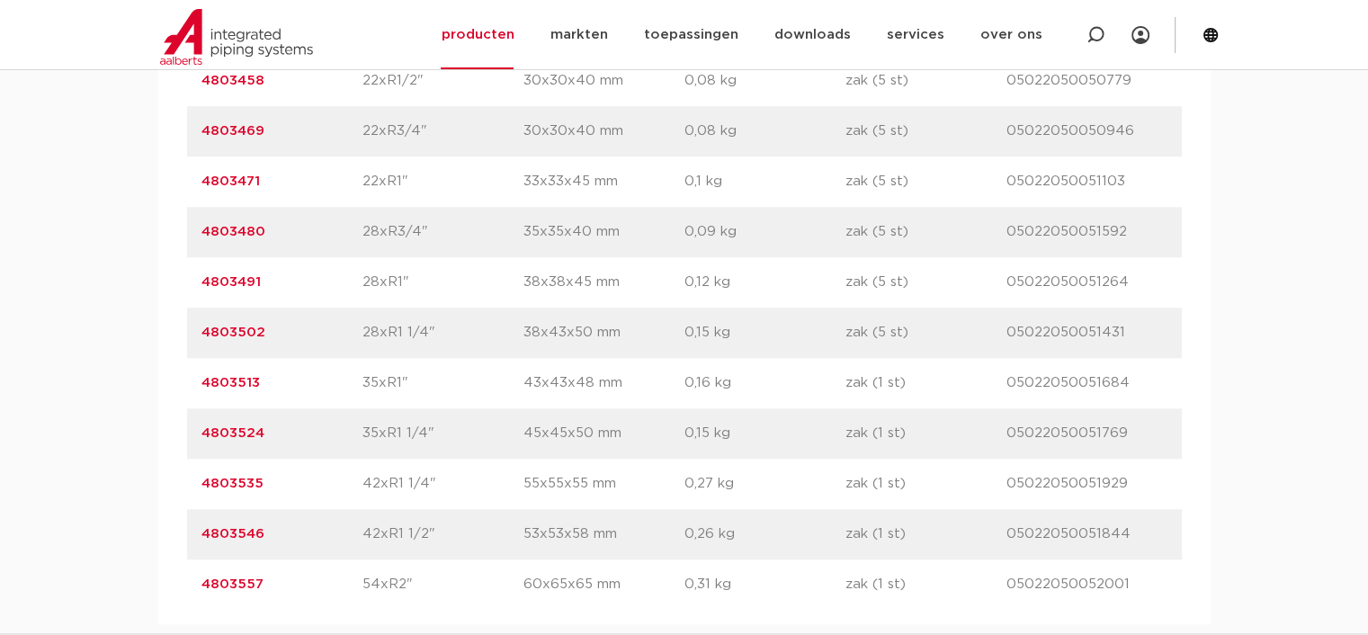
click at [244, 531] on link "4803546" at bounding box center [232, 533] width 63 height 13
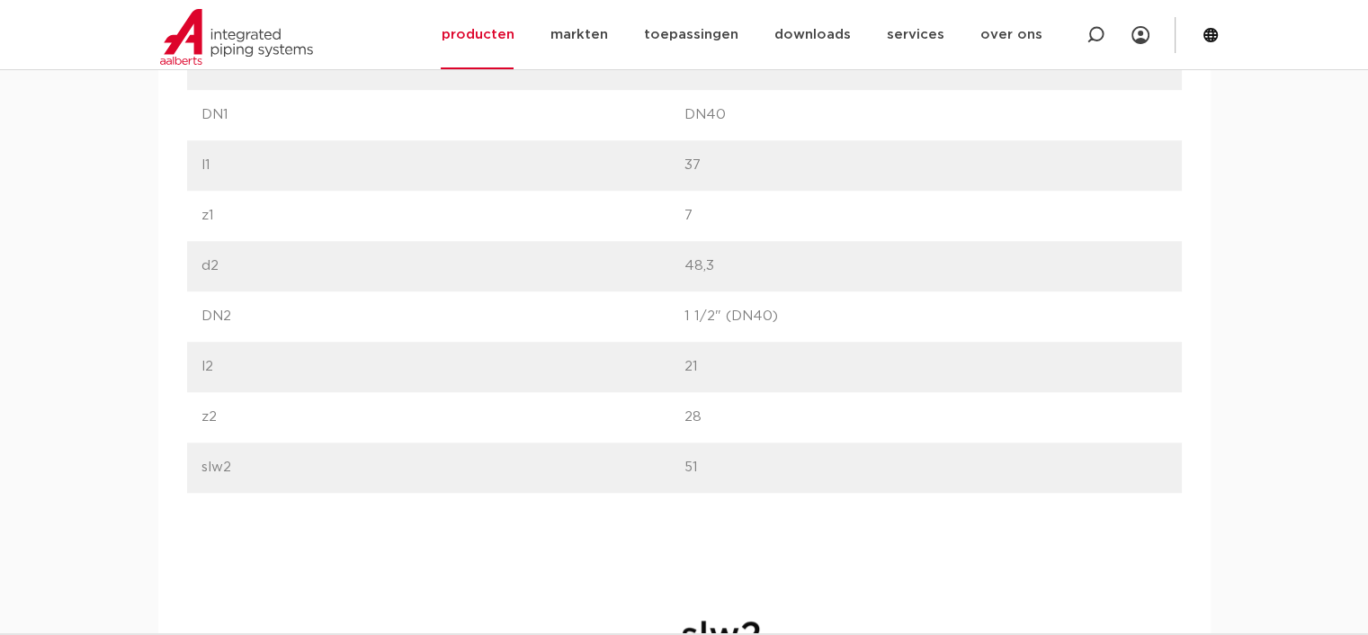
scroll to position [989, 0]
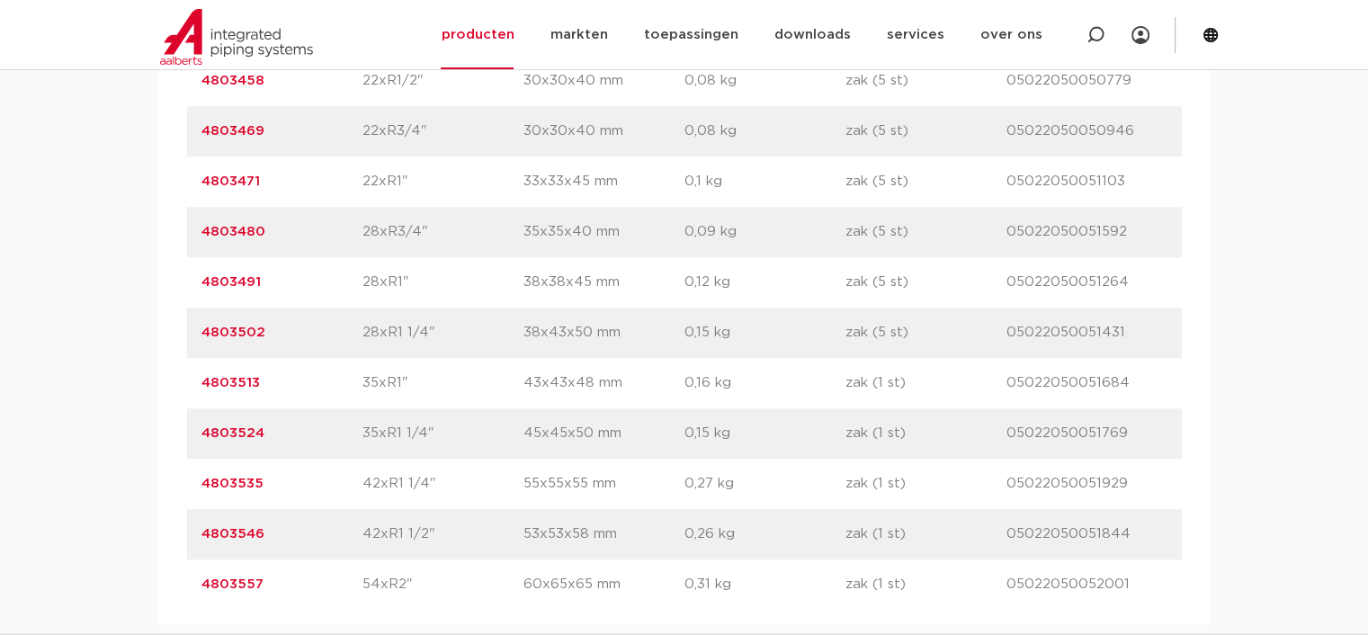
drag, startPoint x: 276, startPoint y: 528, endPoint x: 195, endPoint y: 542, distance: 82.2
click at [195, 542] on div "artikelnummer 4803546 afmeting 42xR1 1/2" afmetingen 53x53x58 mm gewicht 0,26 k…" at bounding box center [684, 534] width 994 height 50
copy link "4803546"
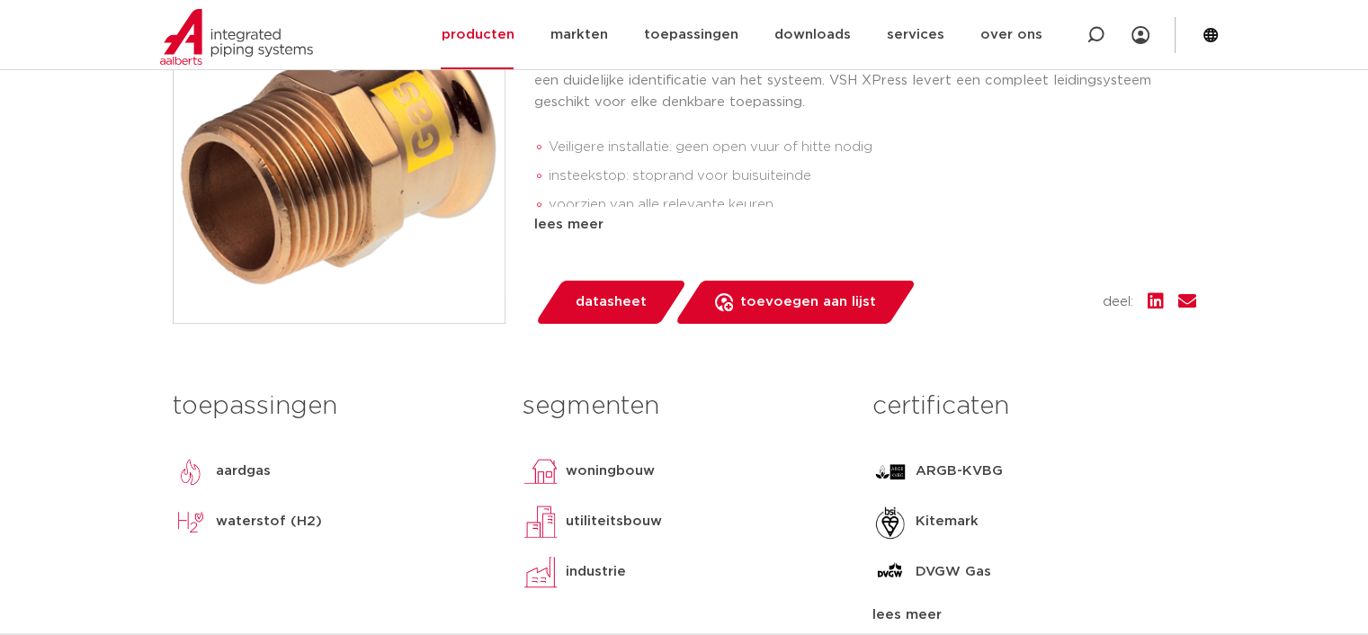
scroll to position [180, 0]
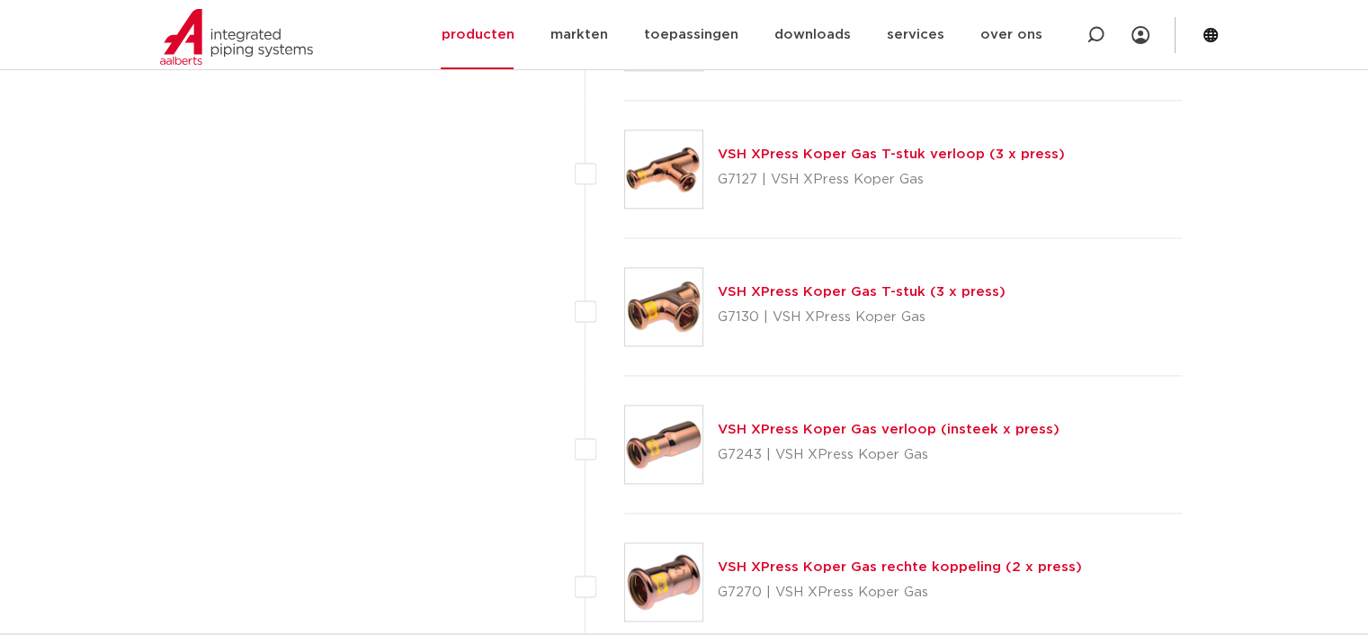
scroll to position [2428, 0]
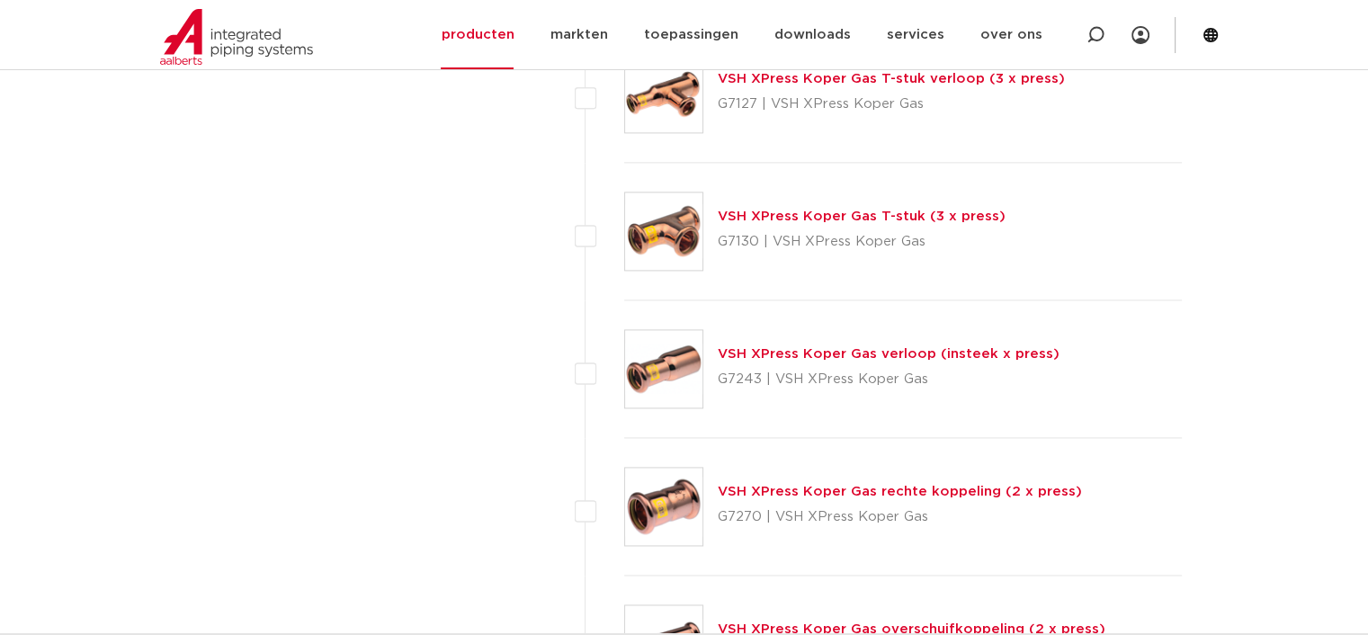
click at [865, 347] on link "VSH XPress Koper Gas verloop (insteek x press)" at bounding box center [889, 353] width 342 height 13
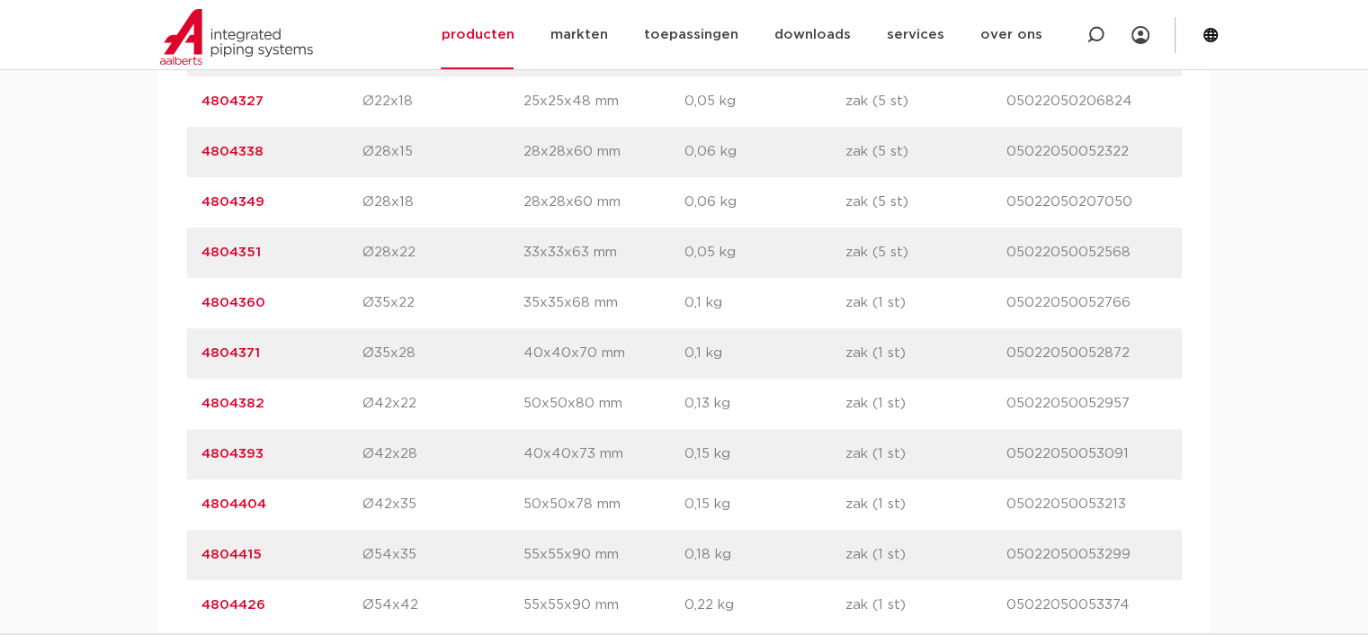
scroll to position [1439, 0]
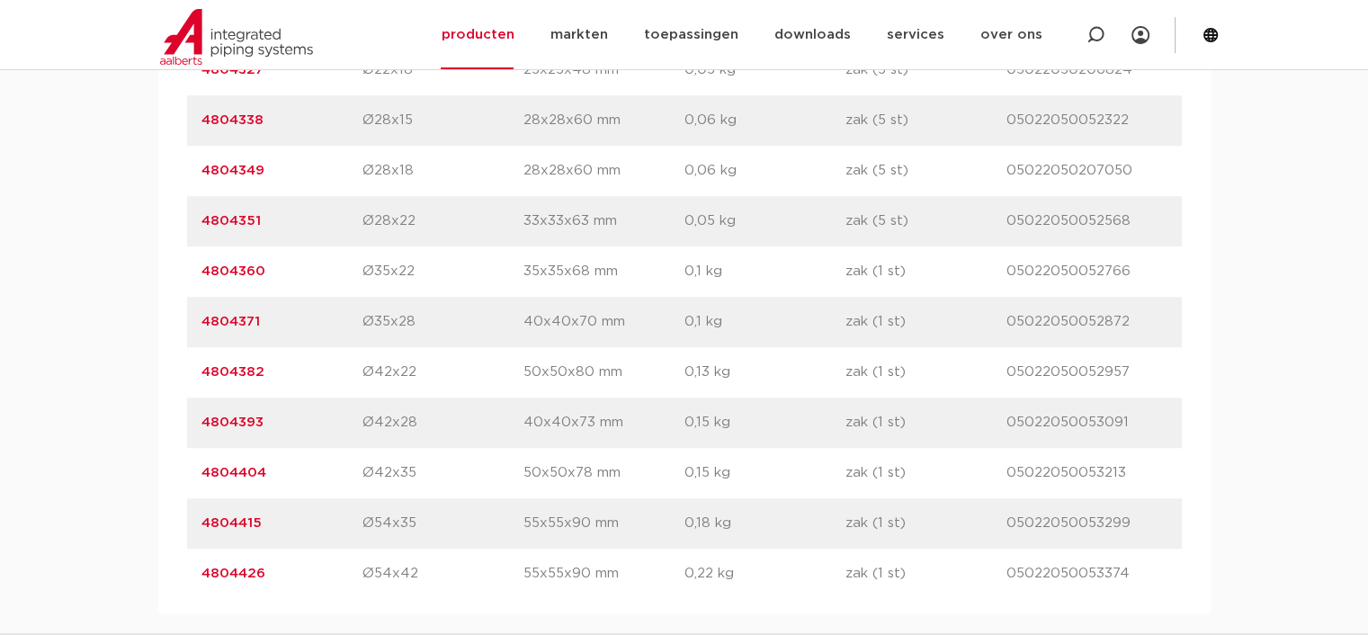
drag, startPoint x: 278, startPoint y: 420, endPoint x: 183, endPoint y: 416, distance: 95.4
click at [183, 416] on div "artikelnummer afmeting afmetingen gewicht verpakking gtin artikelnummer 4804305…" at bounding box center [684, 247] width 1052 height 734
copy link "4804393"
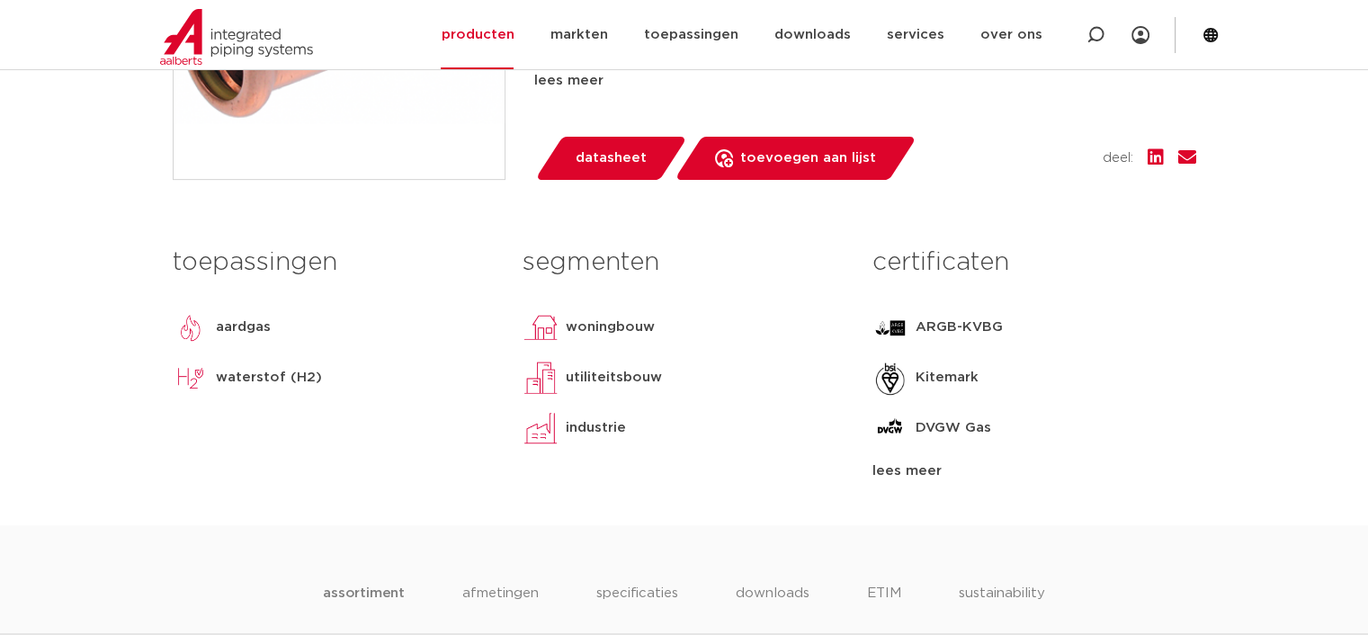
scroll to position [450, 0]
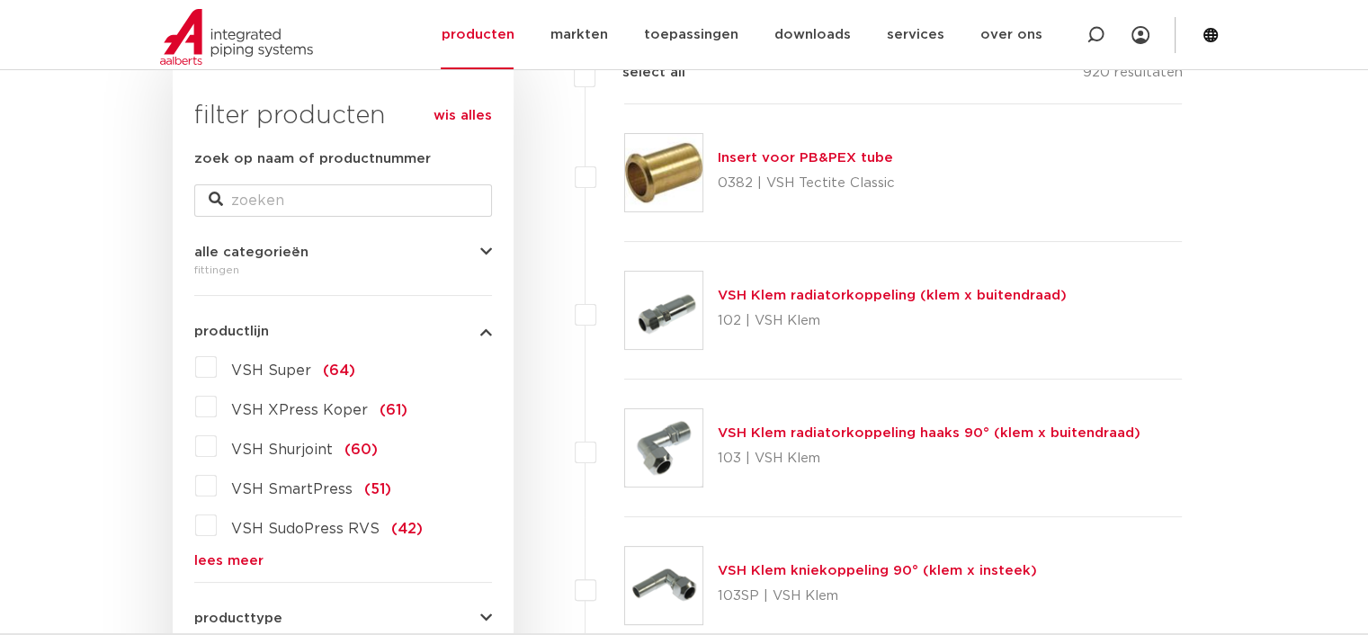
scroll to position [540, 0]
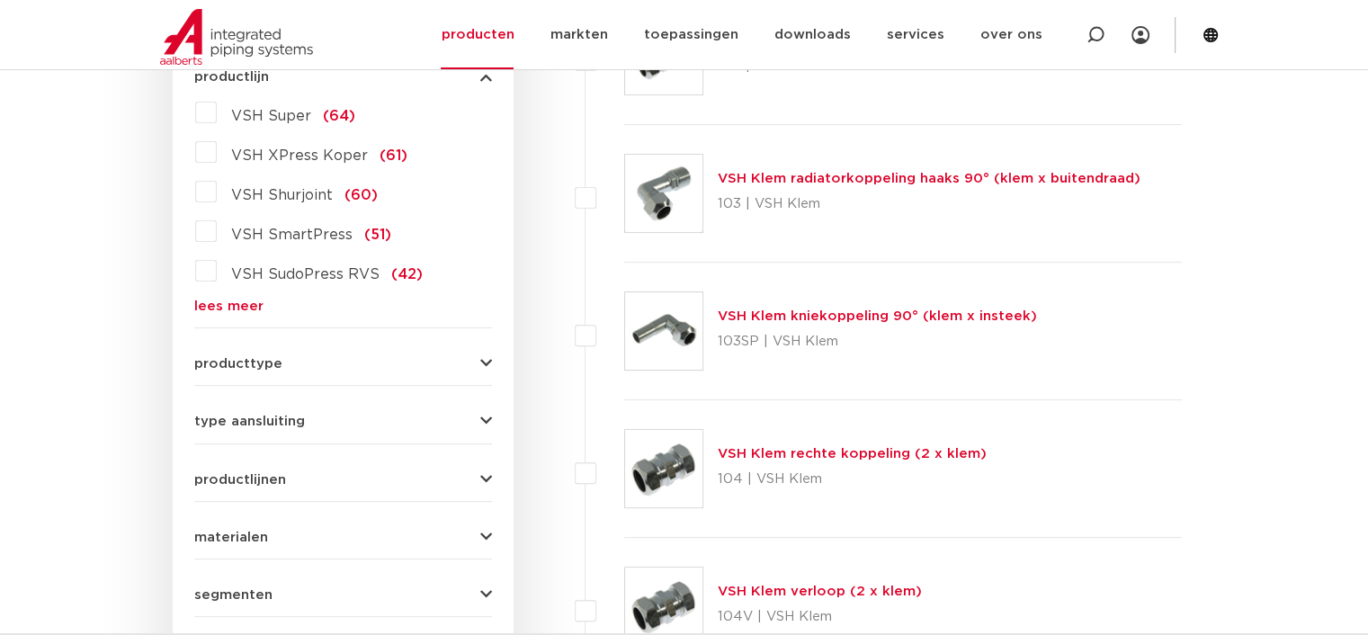
click at [219, 312] on link "lees meer" at bounding box center [343, 305] width 298 height 13
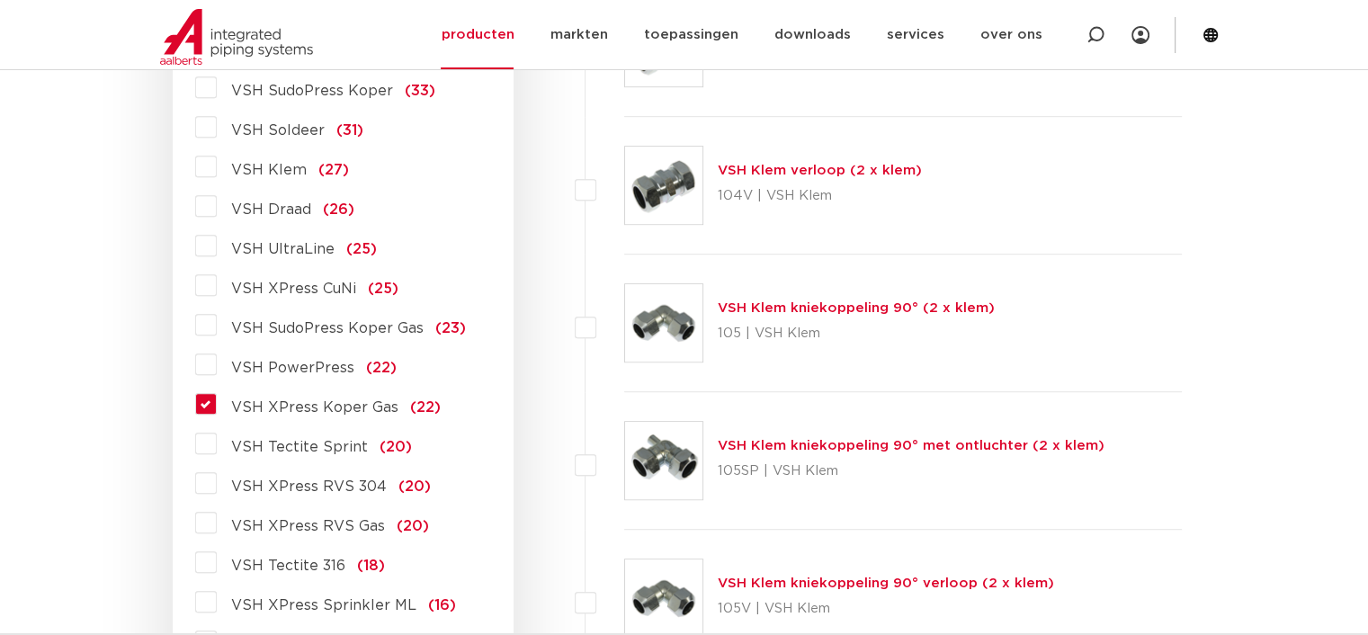
scroll to position [989, 0]
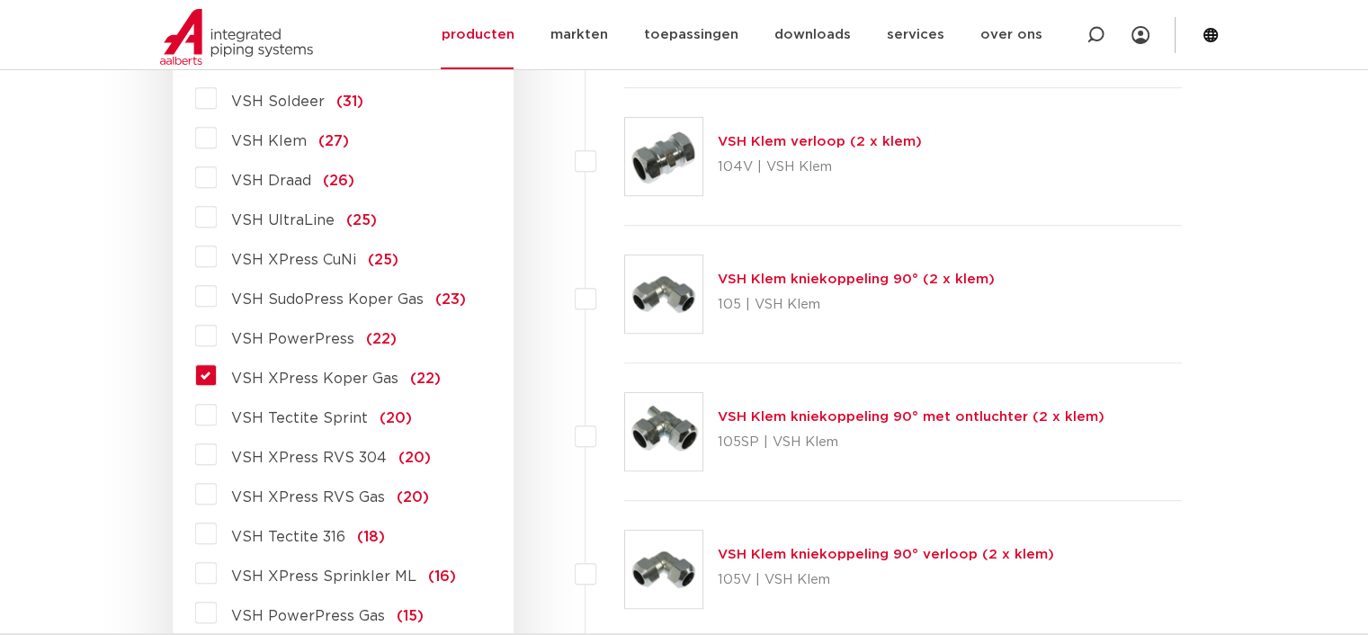
click at [296, 377] on span "VSH XPress Koper Gas" at bounding box center [314, 378] width 167 height 14
click at [0, 0] on input "VSH XPress Koper Gas (22)" at bounding box center [0, 0] width 0 height 0
click at [296, 377] on span "VSH XPress Koper Gas" at bounding box center [314, 378] width 167 height 14
click at [0, 0] on input "VSH XPress Koper Gas (22)" at bounding box center [0, 0] width 0 height 0
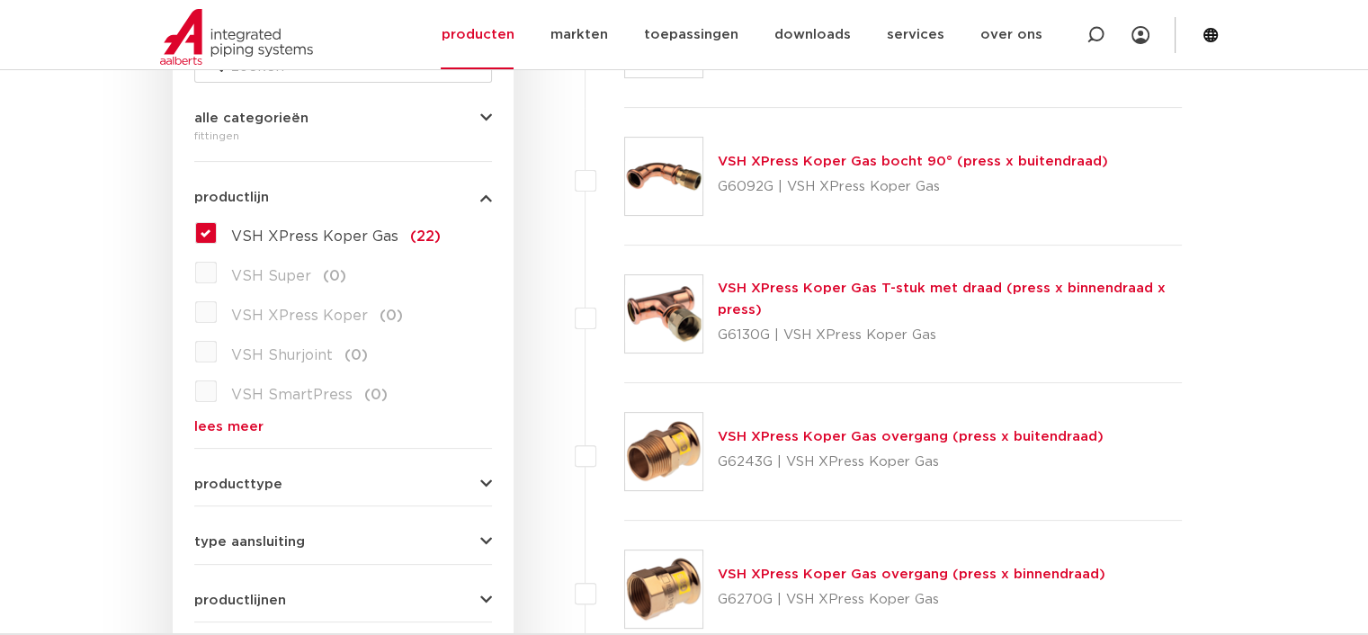
scroll to position [450, 0]
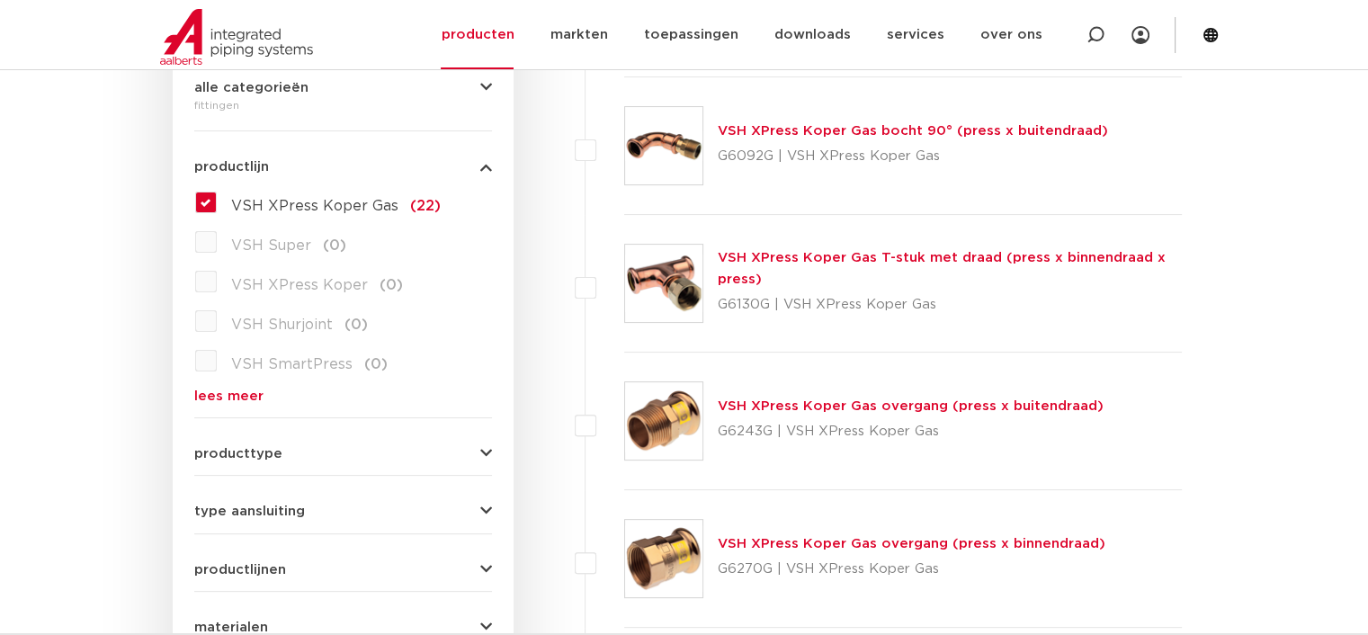
click at [798, 539] on link "VSH XPress Koper Gas overgang (press x binnendraad)" at bounding box center [912, 543] width 388 height 13
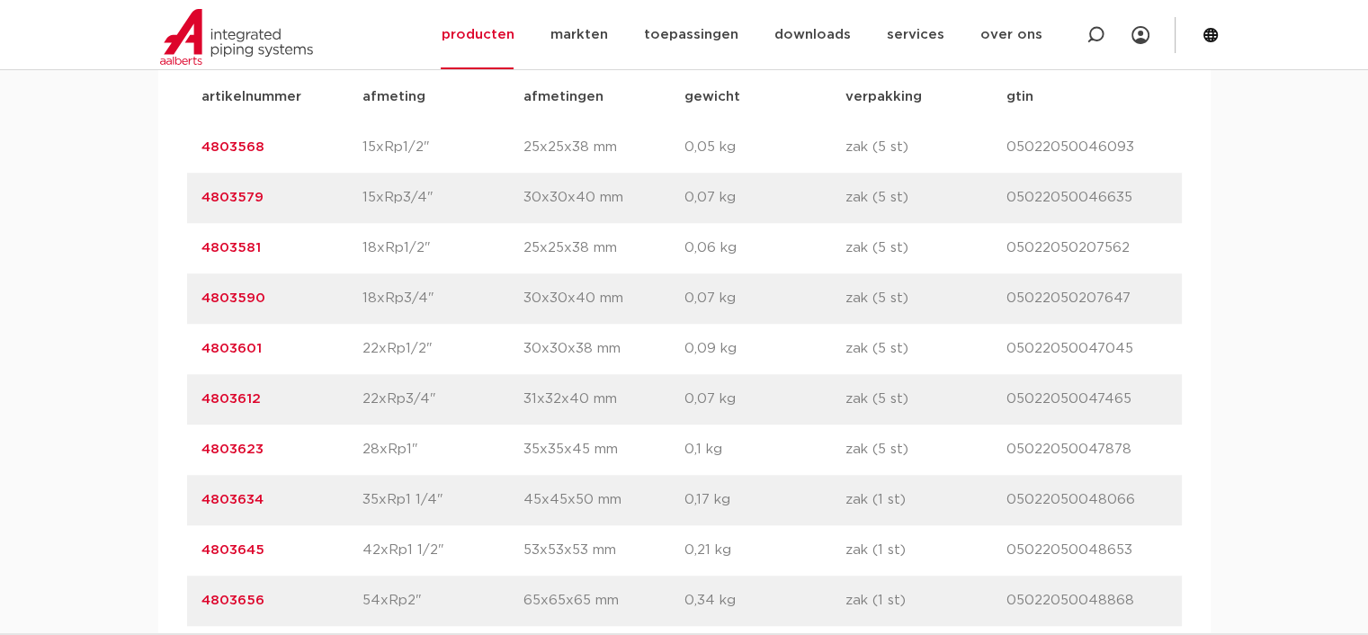
scroll to position [1259, 0]
click at [417, 465] on div "artikelnummer 4803623 afmeting 28xRp1" [GEOGRAPHIC_DATA] 35x35x45 mm gewicht 0,…" at bounding box center [684, 451] width 994 height 50
drag, startPoint x: 284, startPoint y: 445, endPoint x: 202, endPoint y: 445, distance: 81.8
click at [202, 445] on p "4803623" at bounding box center [281, 452] width 161 height 22
copy link "4803623"
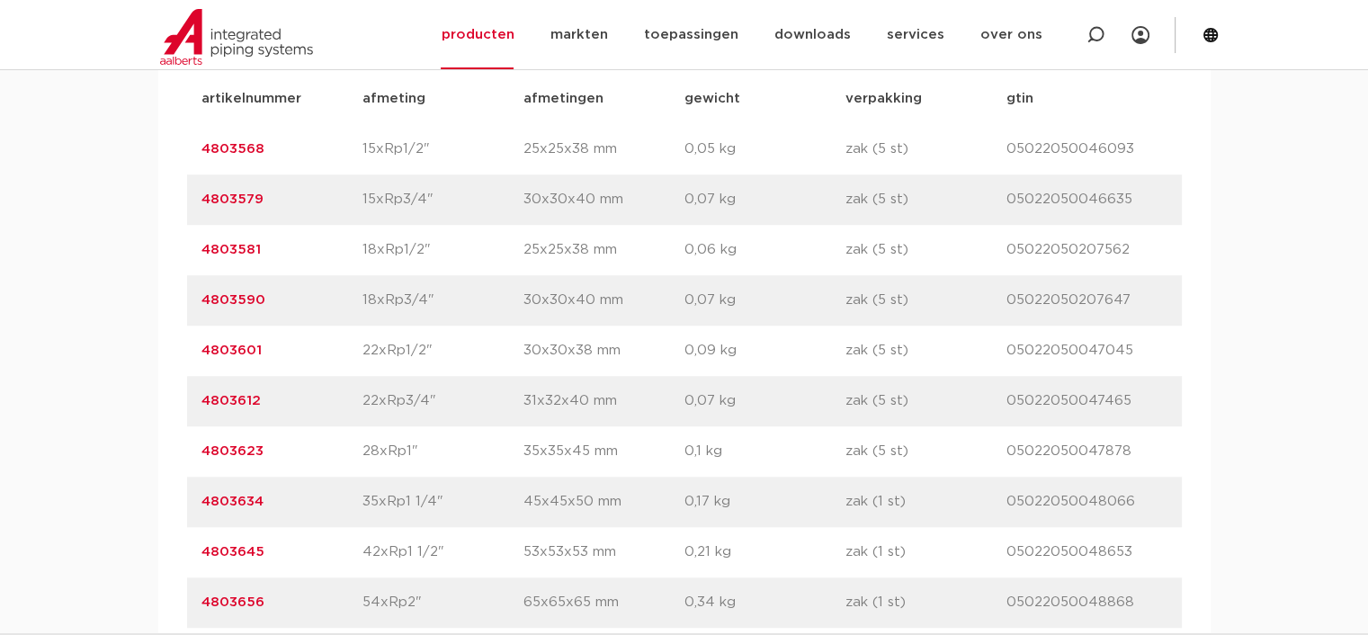
scroll to position [719, 0]
